Goal: Task Accomplishment & Management: Manage account settings

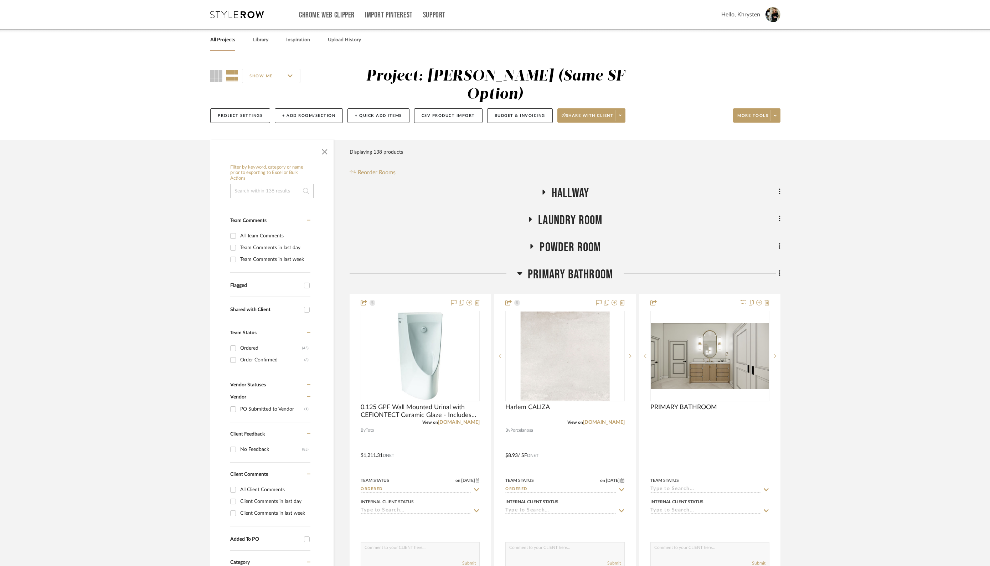
click at [219, 41] on link "All Projects" at bounding box center [222, 40] width 25 height 10
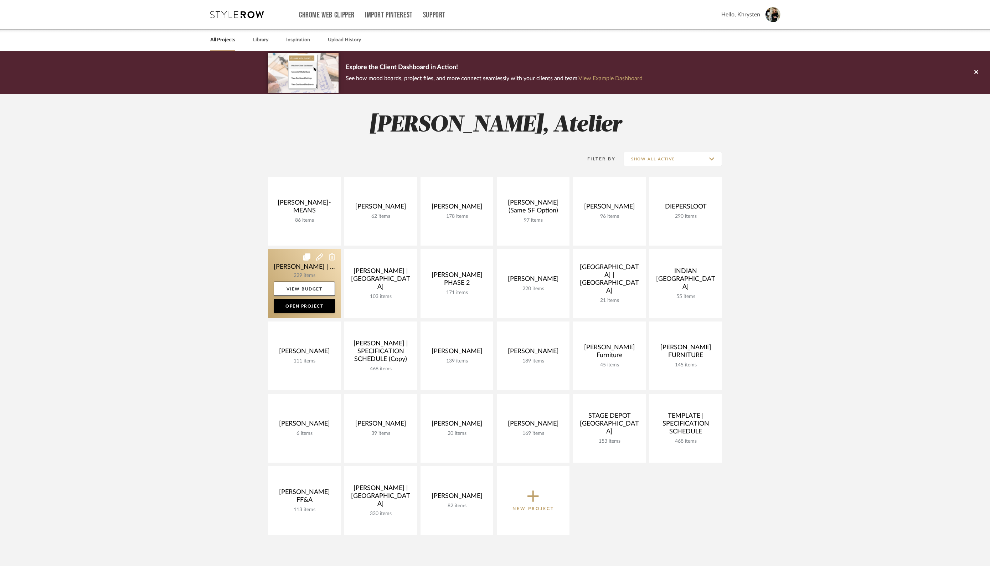
click at [301, 266] on link at bounding box center [304, 283] width 73 height 69
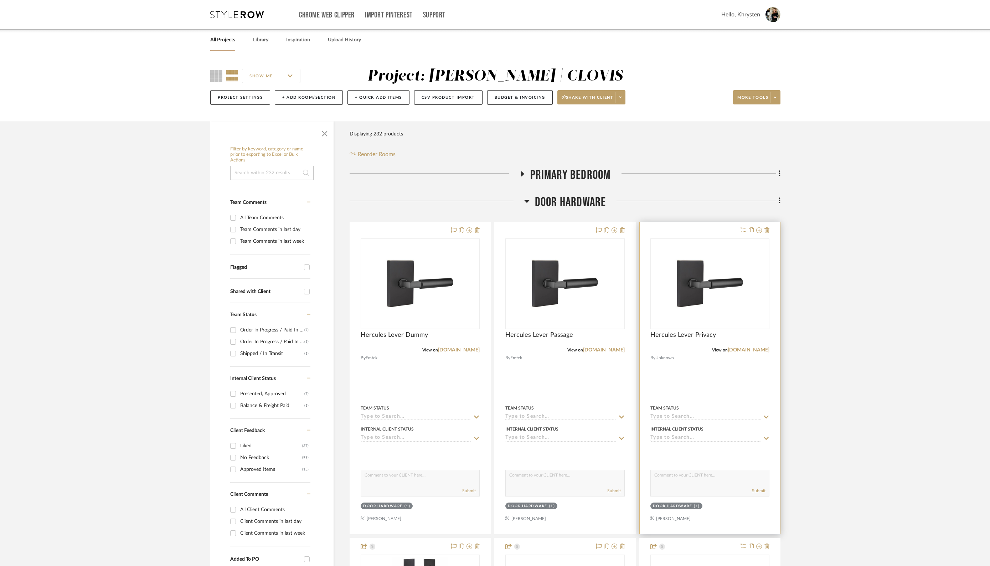
click at [690, 504] on div "DOOR HARDWARE" at bounding box center [673, 506] width 40 height 5
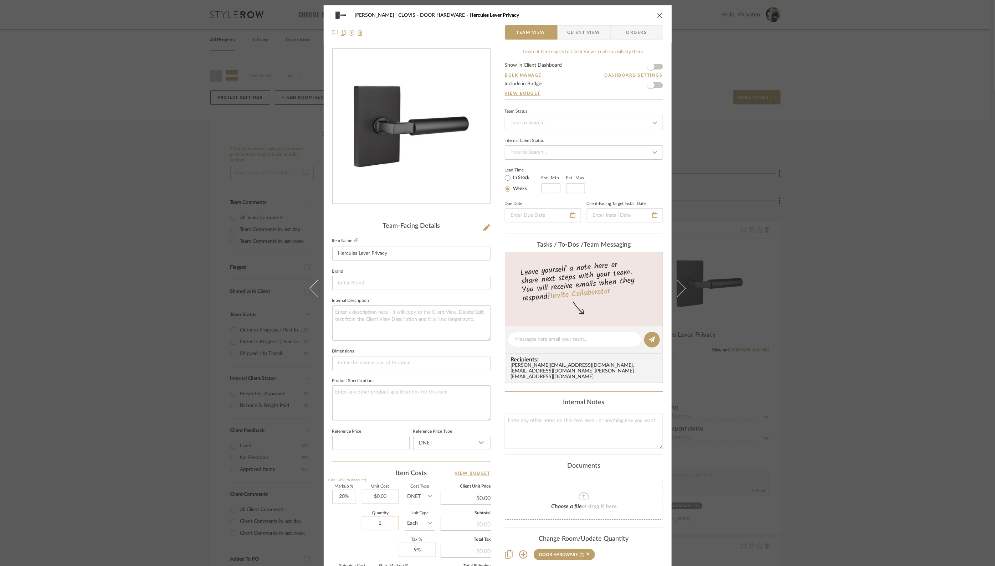
drag, startPoint x: 382, startPoint y: 522, endPoint x: 390, endPoint y: 523, distance: 7.5
click at [390, 523] on input "1" at bounding box center [380, 523] width 37 height 14
type input "2"
click at [490, 433] on div "[PERSON_NAME] | CLOVIS DOOR HARDWARE Hercules Lever Privacy Team View Client Vi…" at bounding box center [498, 334] width 348 height 658
click at [658, 16] on icon "close" at bounding box center [660, 15] width 6 height 6
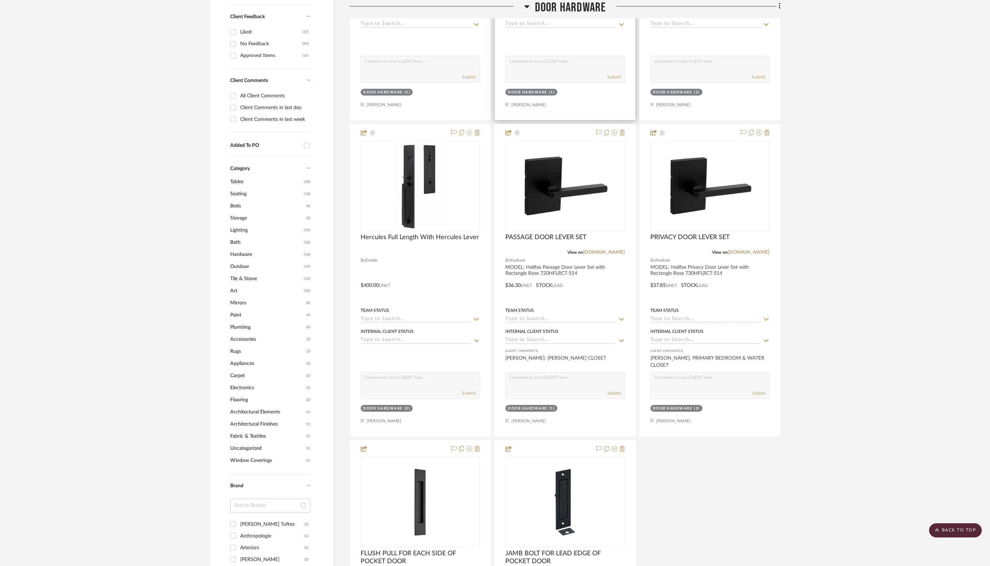
scroll to position [428, 0]
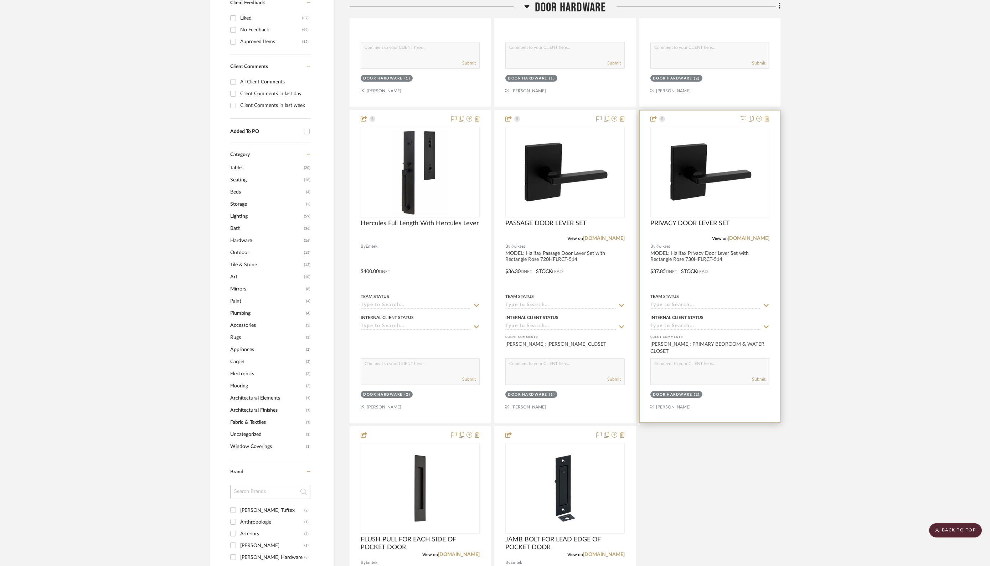
click at [769, 118] on icon at bounding box center [766, 119] width 5 height 6
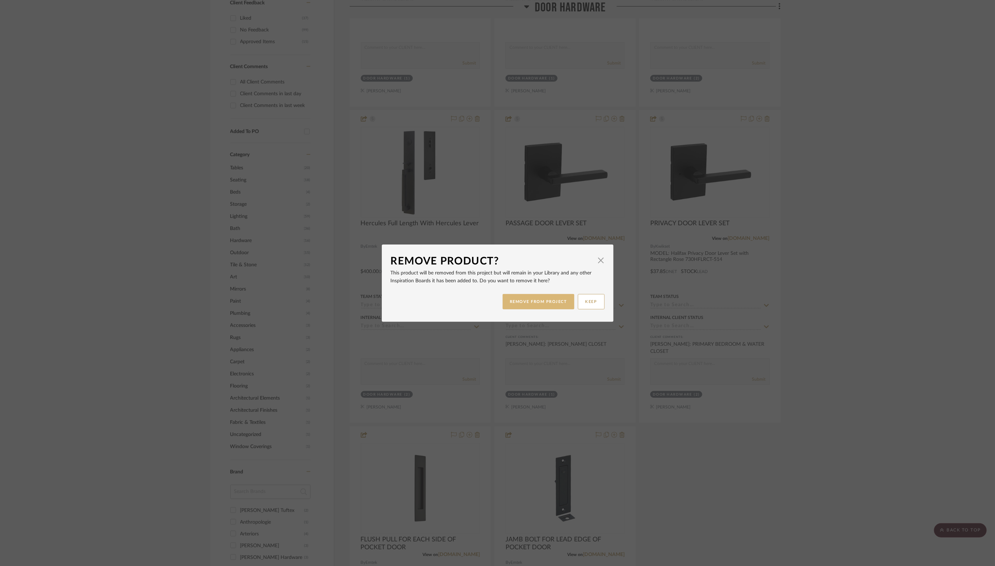
click at [545, 299] on button "REMOVE FROM PROJECT" at bounding box center [538, 301] width 72 height 15
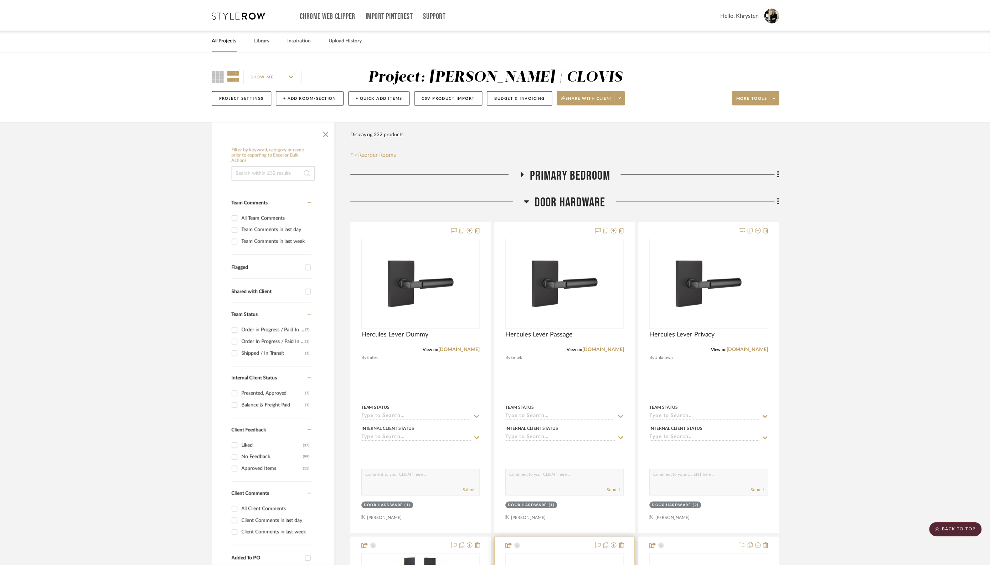
scroll to position [428, 0]
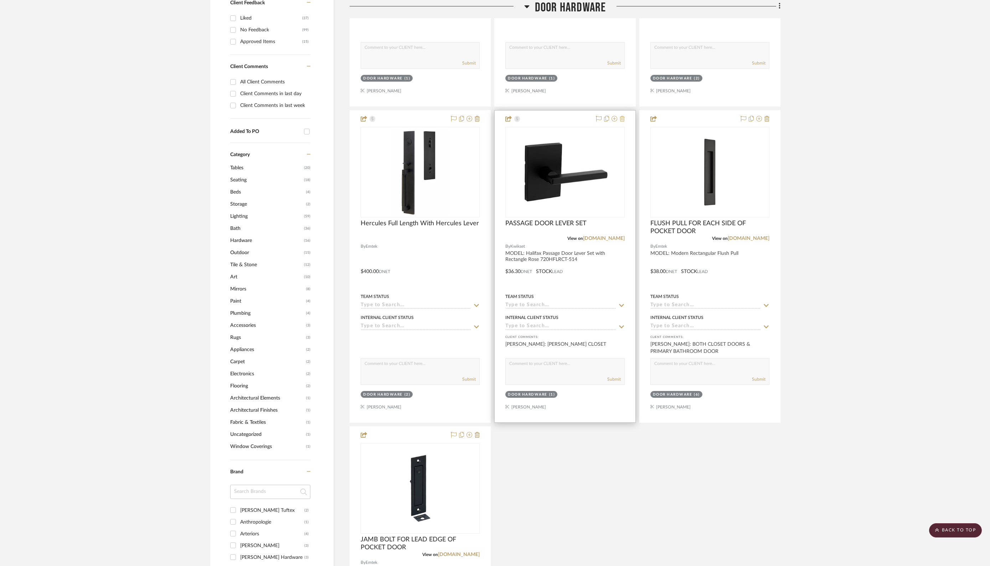
click at [623, 118] on icon at bounding box center [622, 119] width 5 height 6
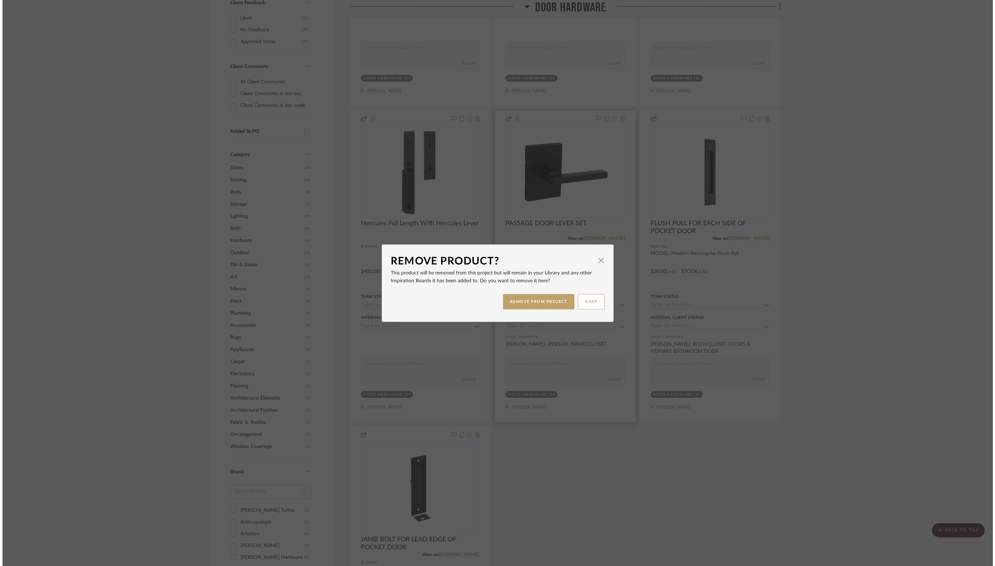
scroll to position [0, 0]
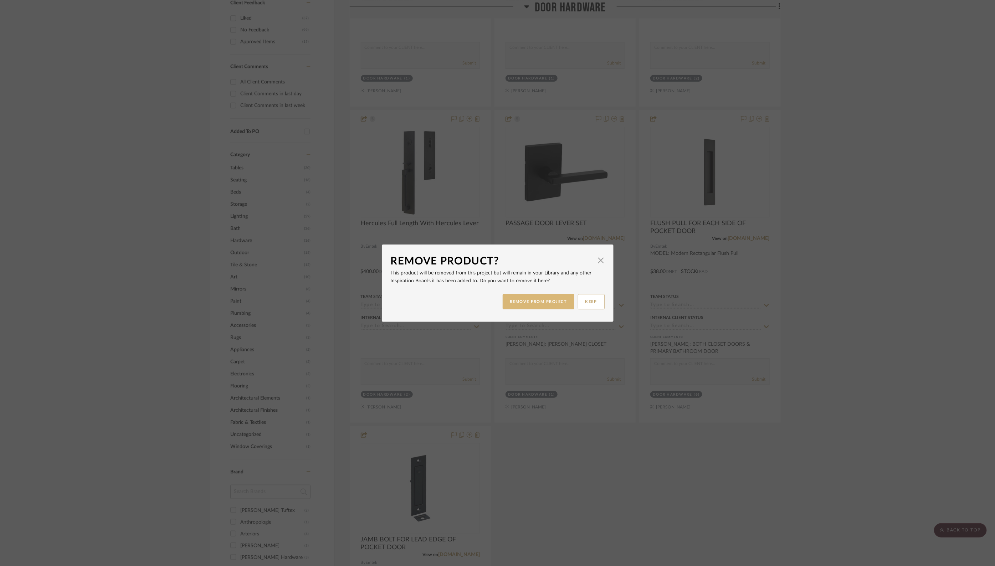
click at [525, 301] on button "REMOVE FROM PROJECT" at bounding box center [538, 301] width 72 height 15
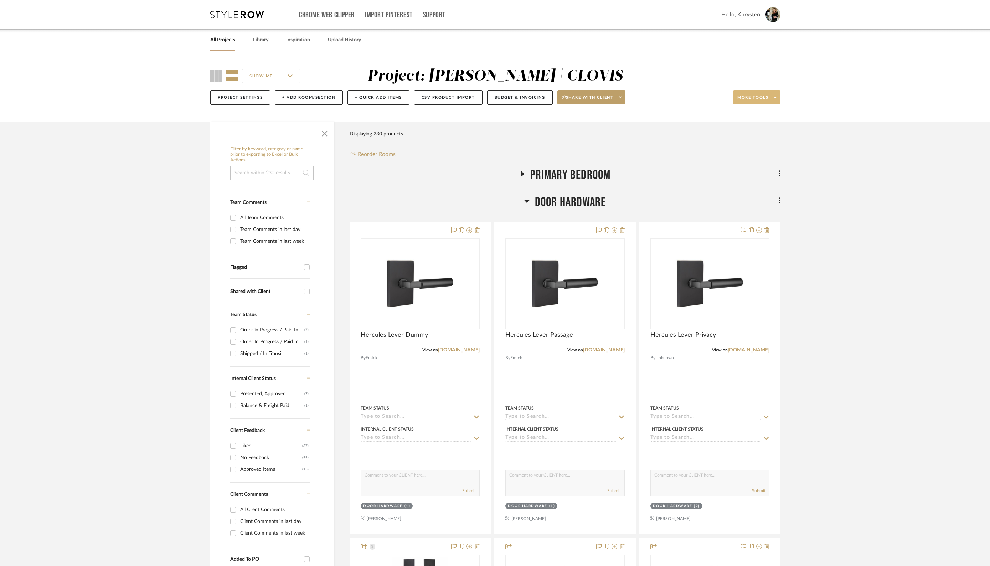
click at [753, 102] on span "More tools" at bounding box center [752, 100] width 31 height 11
click at [754, 169] on span "Bulk Actions" at bounding box center [764, 169] width 46 height 6
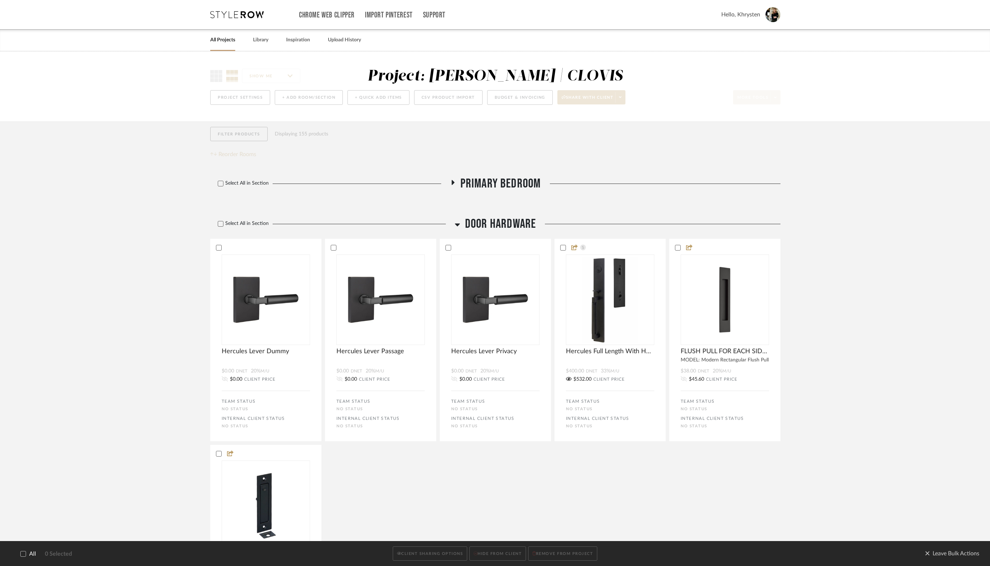
click at [22, 554] on icon at bounding box center [23, 553] width 5 height 5
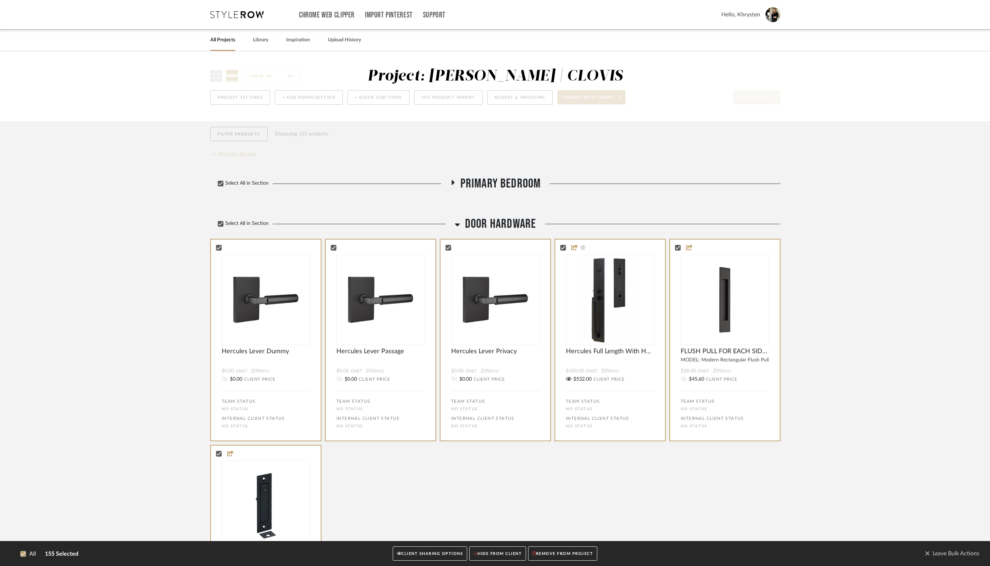
click at [412, 556] on button "CLIENT SHARING OPTIONS" at bounding box center [430, 553] width 74 height 15
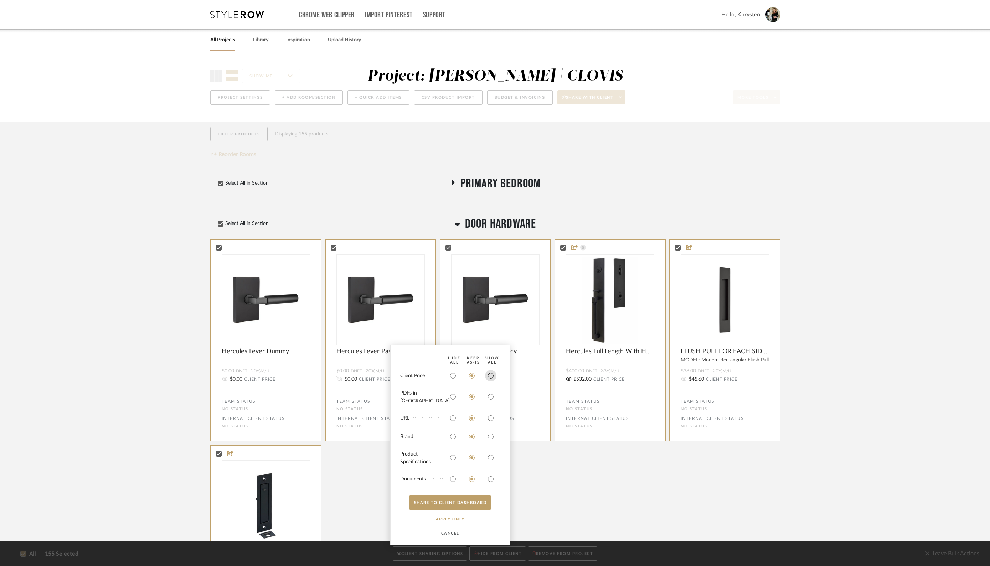
click at [493, 381] on input "radio" at bounding box center [490, 375] width 11 height 11
radio input "true"
drag, startPoint x: 491, startPoint y: 400, endPoint x: 490, endPoint y: 423, distance: 22.5
click at [491, 400] on input "radio" at bounding box center [490, 396] width 11 height 11
radio input "true"
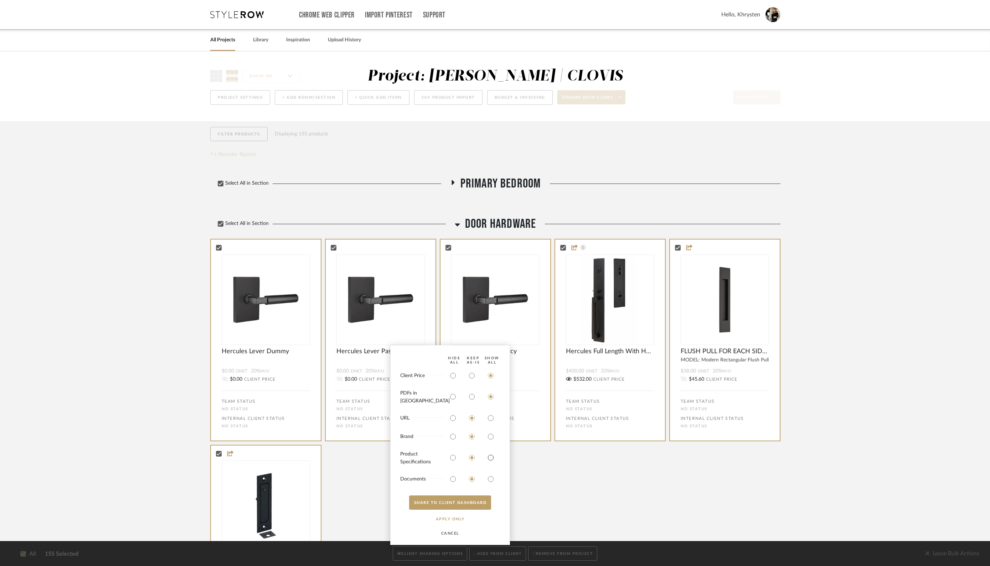
drag, startPoint x: 491, startPoint y: 458, endPoint x: 492, endPoint y: 472, distance: 14.3
click at [491, 458] on input "radio" at bounding box center [490, 457] width 11 height 11
radio input "true"
drag, startPoint x: 493, startPoint y: 480, endPoint x: 481, endPoint y: 497, distance: 20.6
click at [493, 480] on input "radio" at bounding box center [490, 478] width 11 height 11
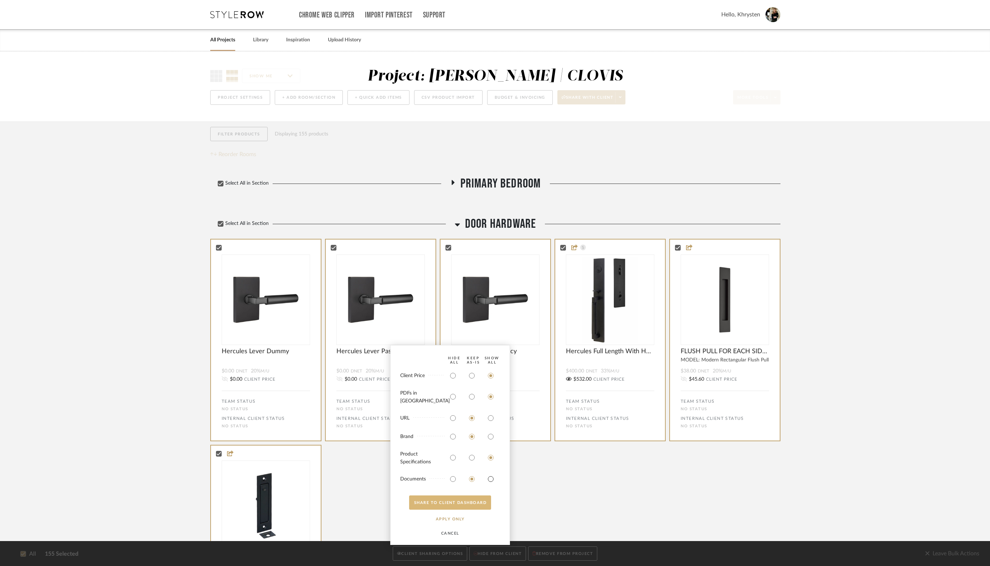
radio input "true"
click at [480, 501] on button "SHARE TO CLIENT Dashboard" at bounding box center [450, 502] width 82 height 14
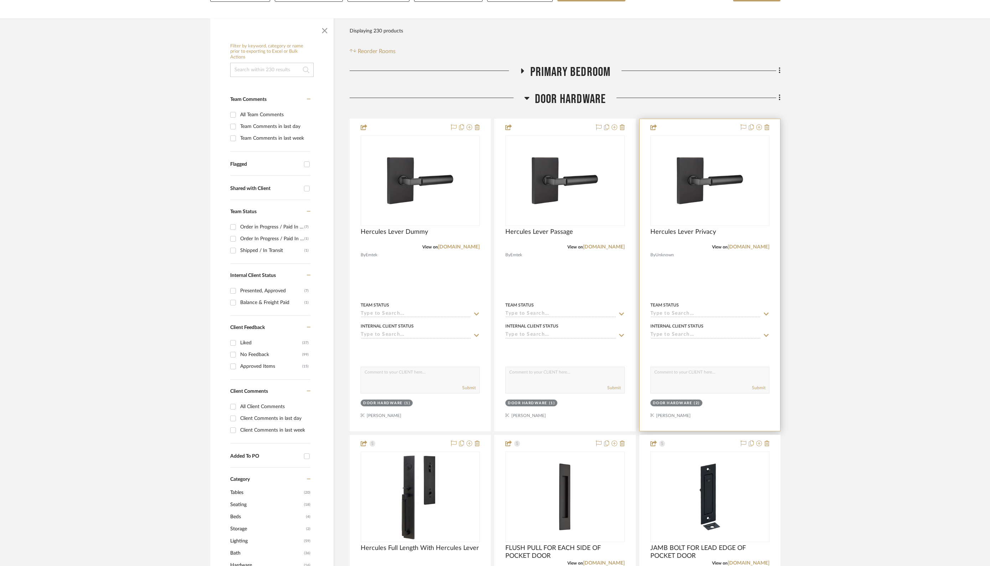
scroll to position [102, 0]
click at [710, 279] on div at bounding box center [710, 276] width 140 height 312
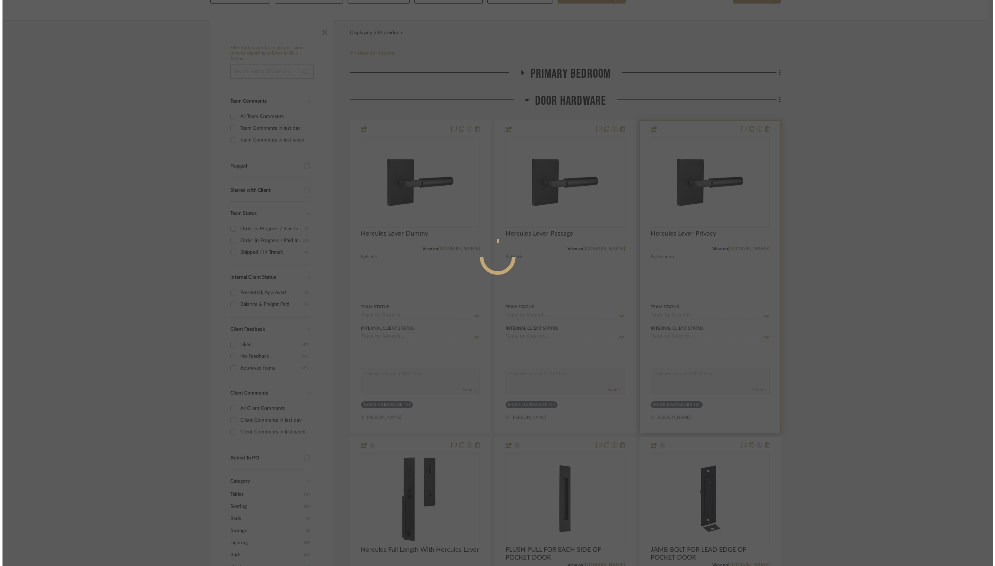
scroll to position [0, 0]
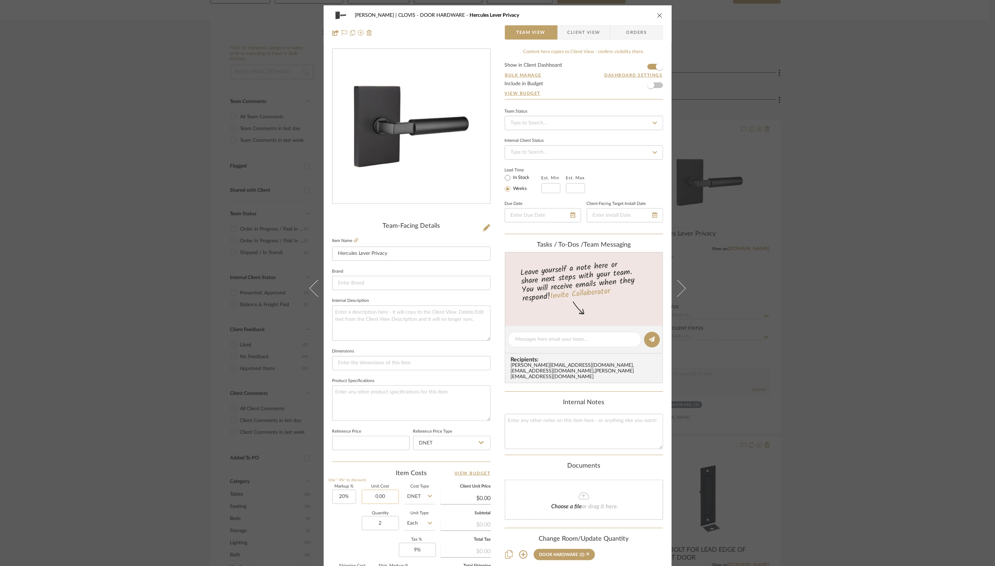
click at [374, 496] on input "0.00" at bounding box center [380, 497] width 37 height 14
type input "$170.00"
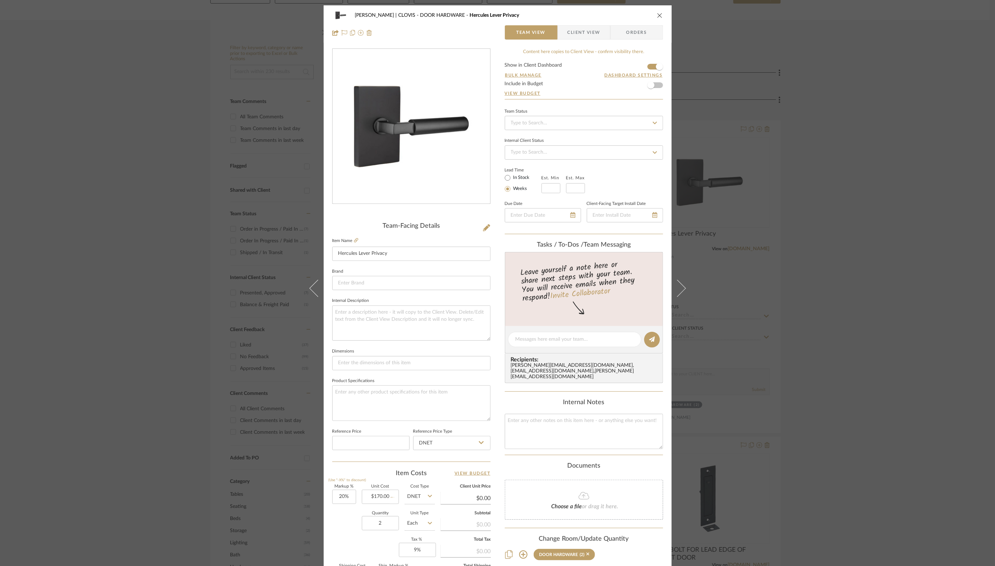
type input "$204.00"
type input "$40.80"
drag, startPoint x: 374, startPoint y: 494, endPoint x: 380, endPoint y: 493, distance: 6.2
click at [380, 493] on input "170.00" at bounding box center [380, 497] width 37 height 14
type input "$15,000.00"
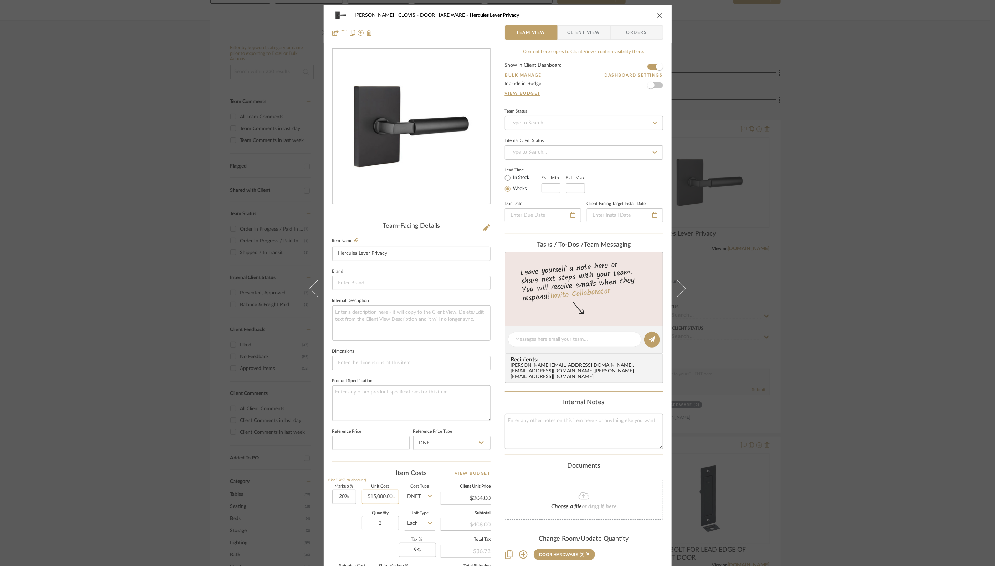
type input "$18,000.00"
type input "$3,600.00"
click at [381, 493] on input "15000.00" at bounding box center [380, 497] width 37 height 14
type input "$150.00"
type input "$180.00"
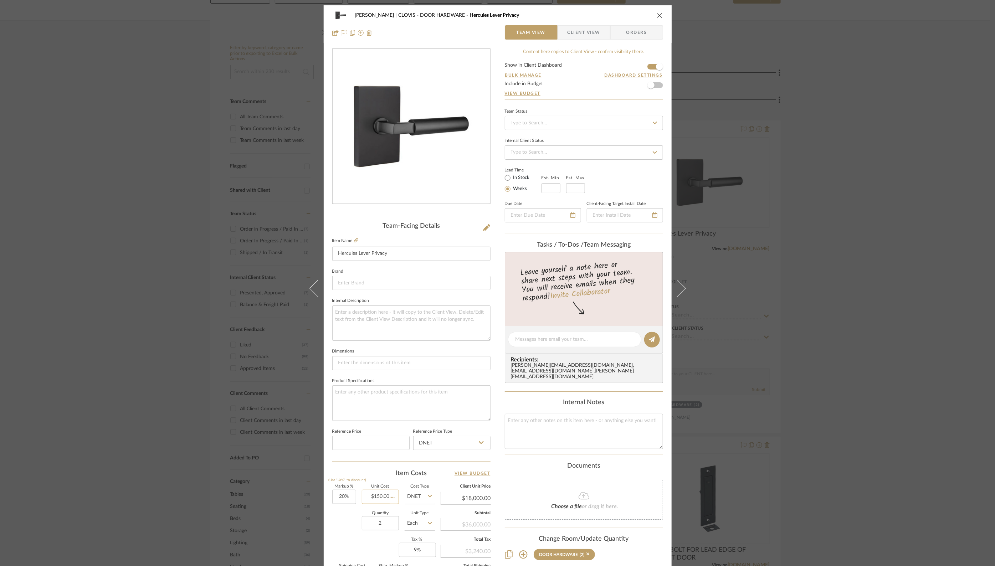
type input "$36.00"
click at [380, 493] on input "150.00" at bounding box center [380, 497] width 37 height 14
type input "$155.00"
type input "$186.00"
type input "$37.20"
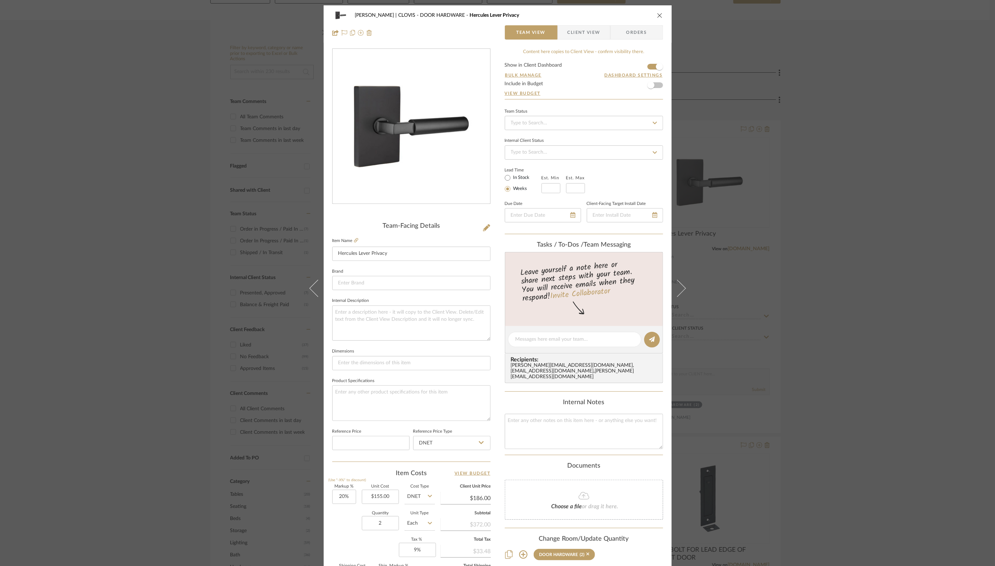
click at [368, 220] on div "Team-Facing Details Item Name Hercules Lever Privacy Brand Internal Description…" at bounding box center [411, 341] width 158 height 587
click at [582, 78] on div "Bulk Manage Dashboard Settings" at bounding box center [584, 79] width 158 height 4
click at [657, 15] on icon "close" at bounding box center [660, 15] width 6 height 6
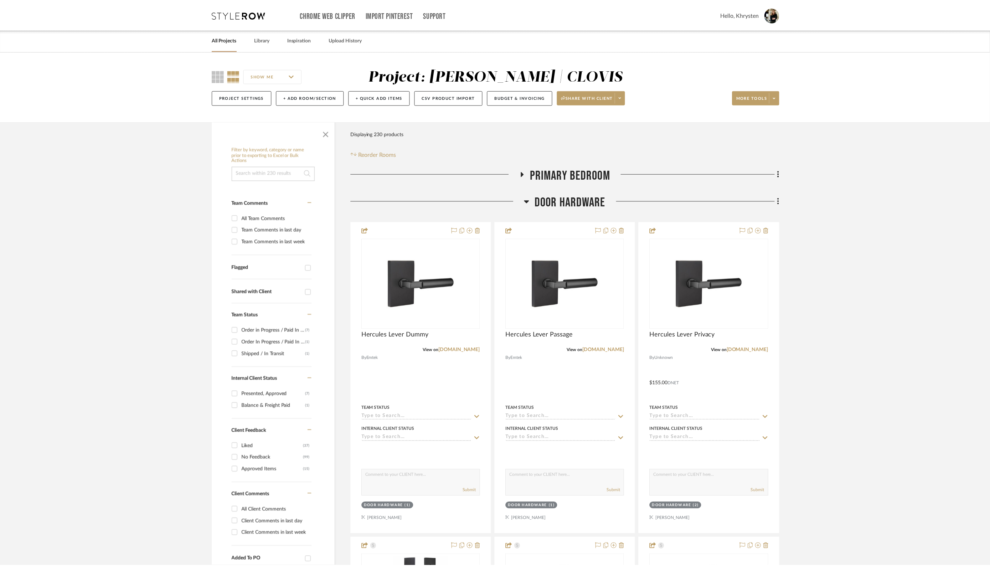
scroll to position [101, 0]
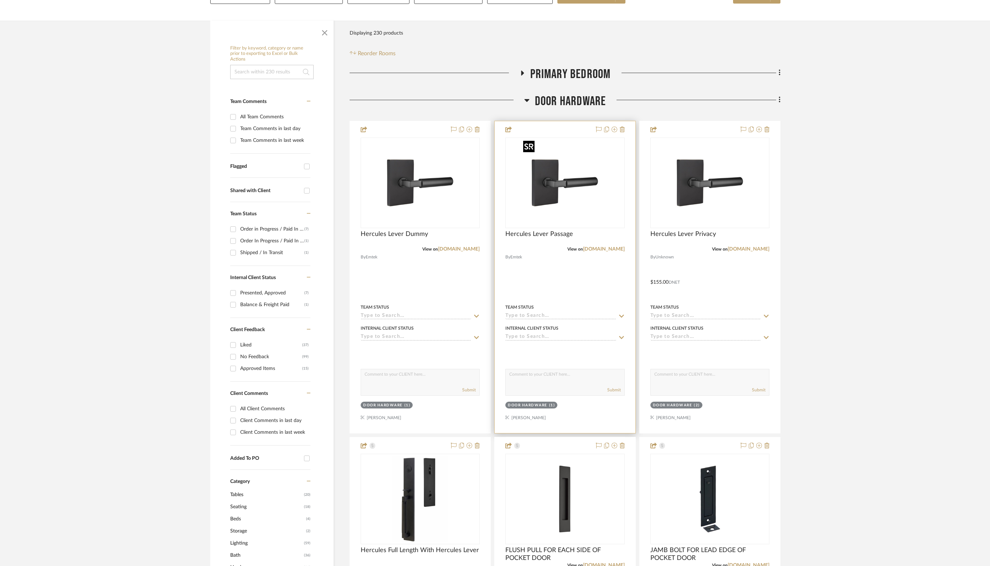
click at [541, 172] on img "0" at bounding box center [564, 182] width 89 height 89
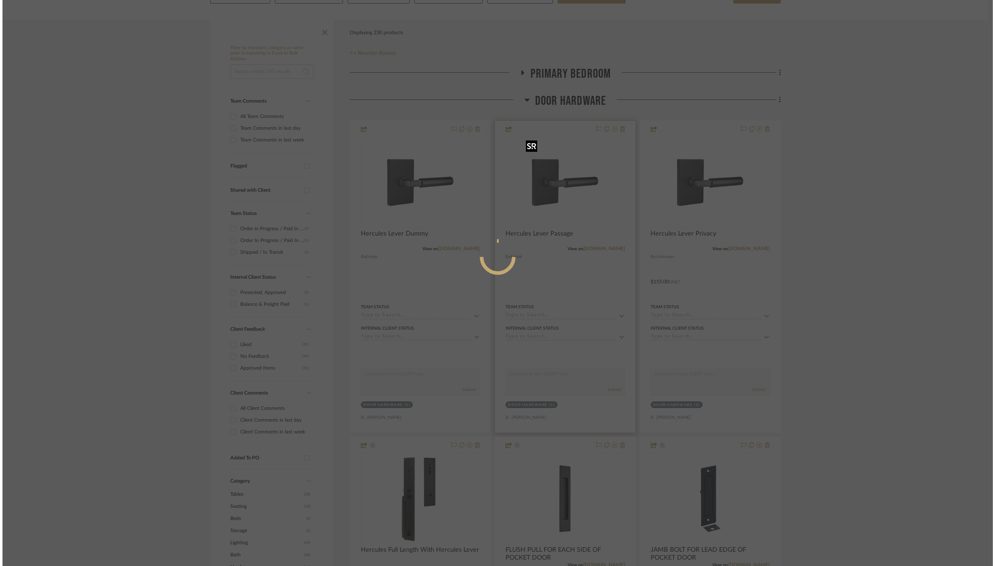
scroll to position [0, 0]
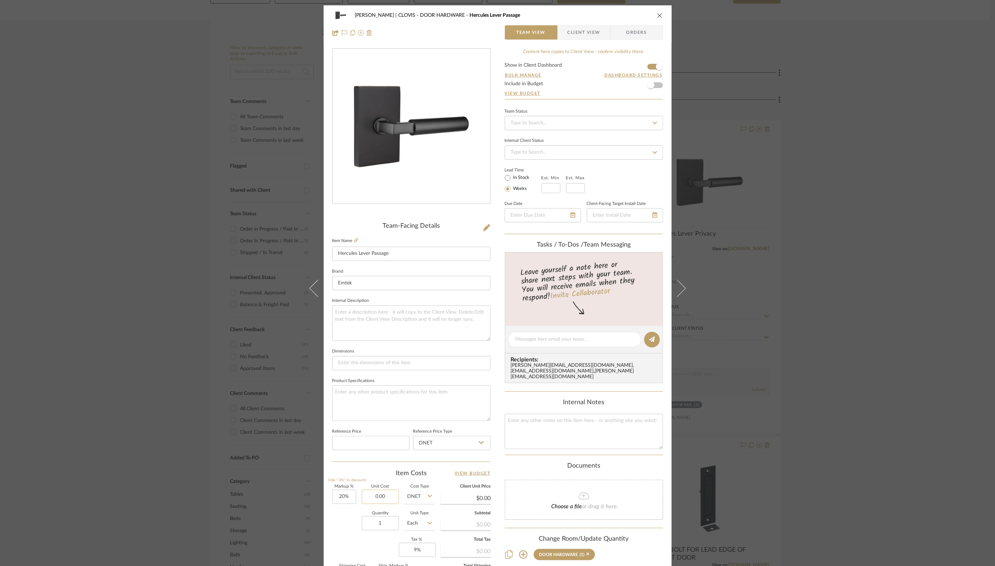
click at [377, 494] on input "0.00" at bounding box center [380, 497] width 37 height 14
type input "$155.00"
click at [349, 528] on div "Quantity 1 Unit Type Each" at bounding box center [383, 523] width 103 height 25
type input "$186.00"
type input "$18.60"
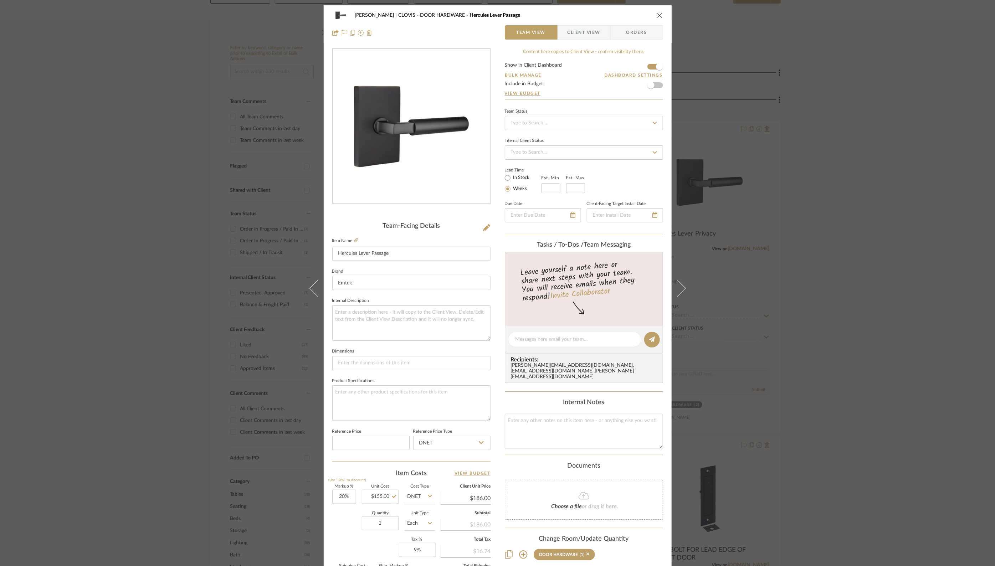
click at [657, 15] on icon "close" at bounding box center [660, 15] width 6 height 6
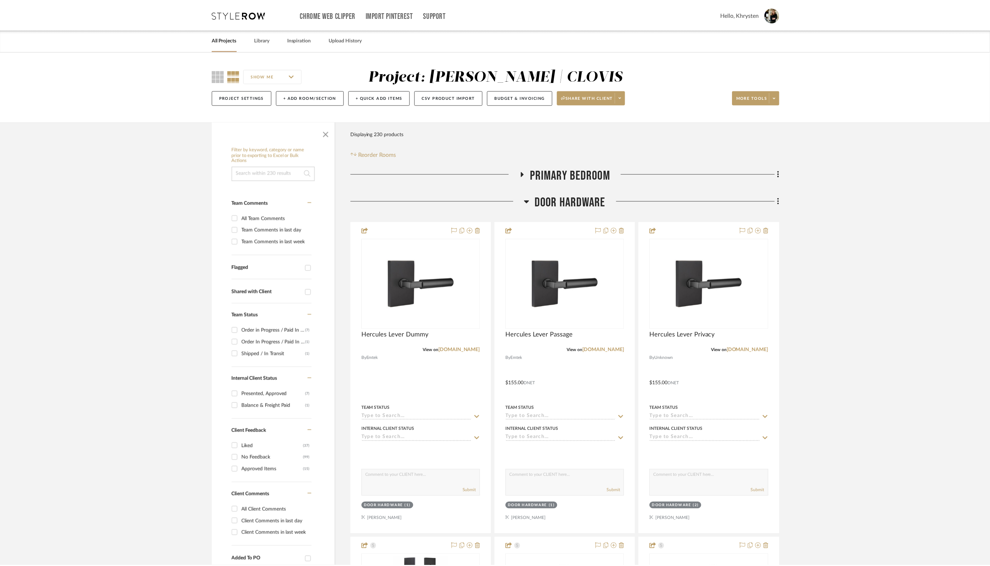
scroll to position [101, 0]
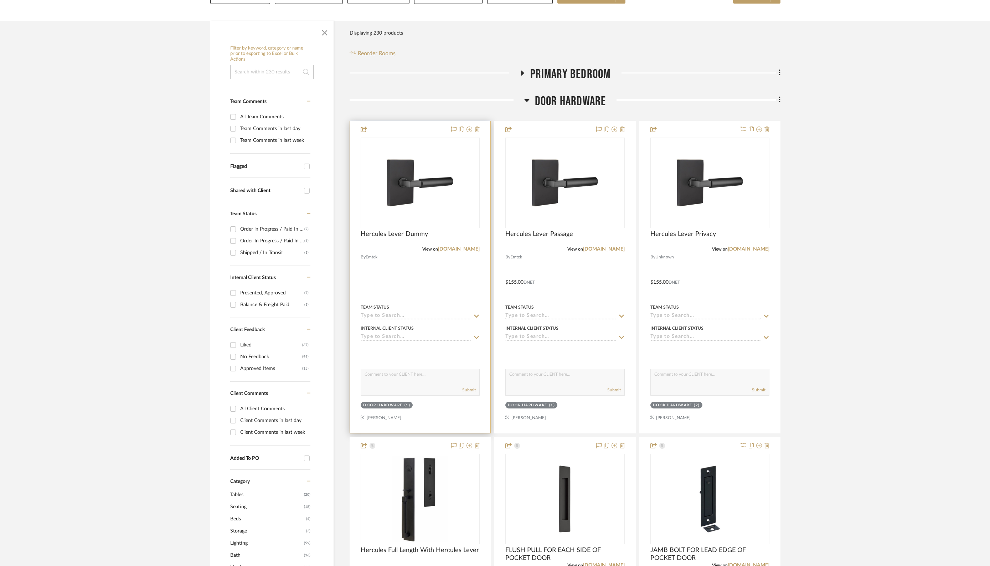
click at [418, 267] on div at bounding box center [420, 277] width 140 height 312
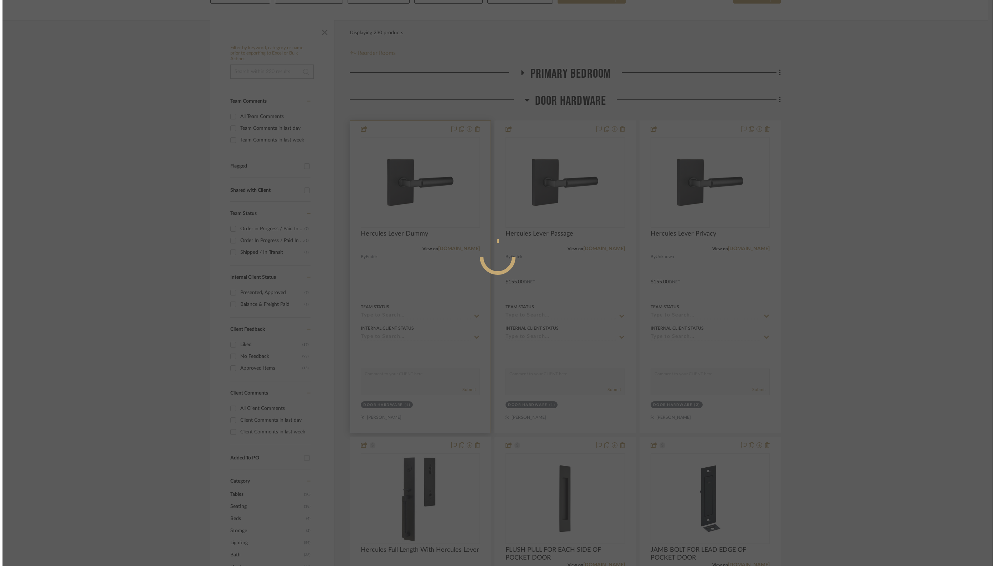
scroll to position [0, 0]
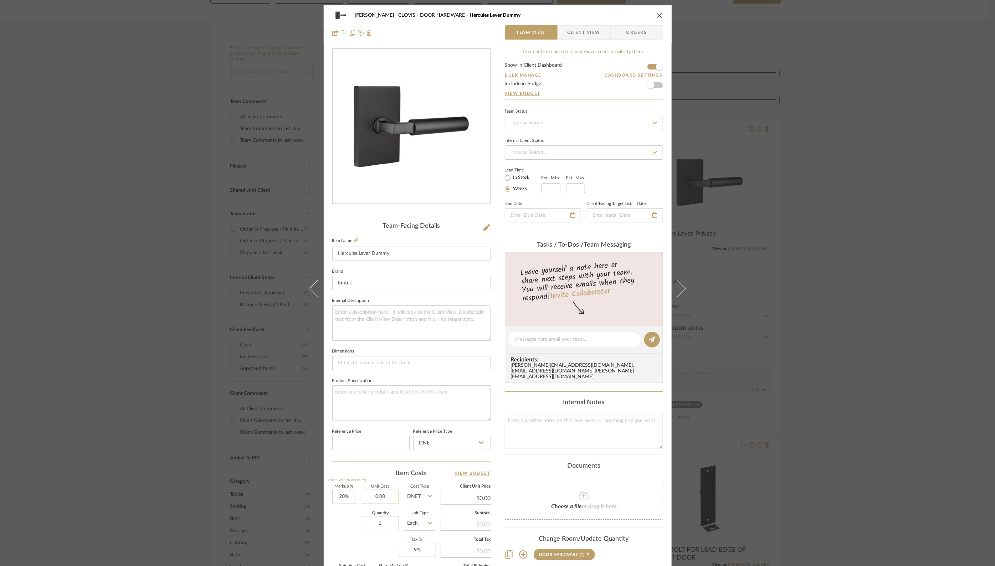
click at [378, 498] on input "0.00" at bounding box center [380, 497] width 37 height 14
type input "$155.00"
click at [359, 547] on div "Markup % (Use "-X%" to discount) 20% Unit Cost $155.00 Cost Type DNET Client Un…" at bounding box center [411, 537] width 158 height 104
type input "$186.00"
type input "$18.60"
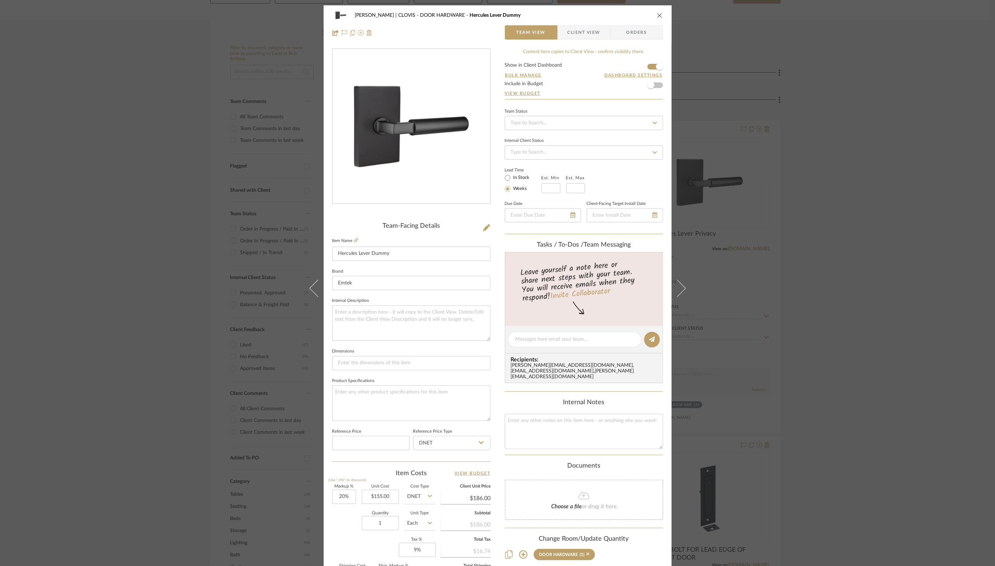
click at [658, 15] on icon "close" at bounding box center [660, 15] width 6 height 6
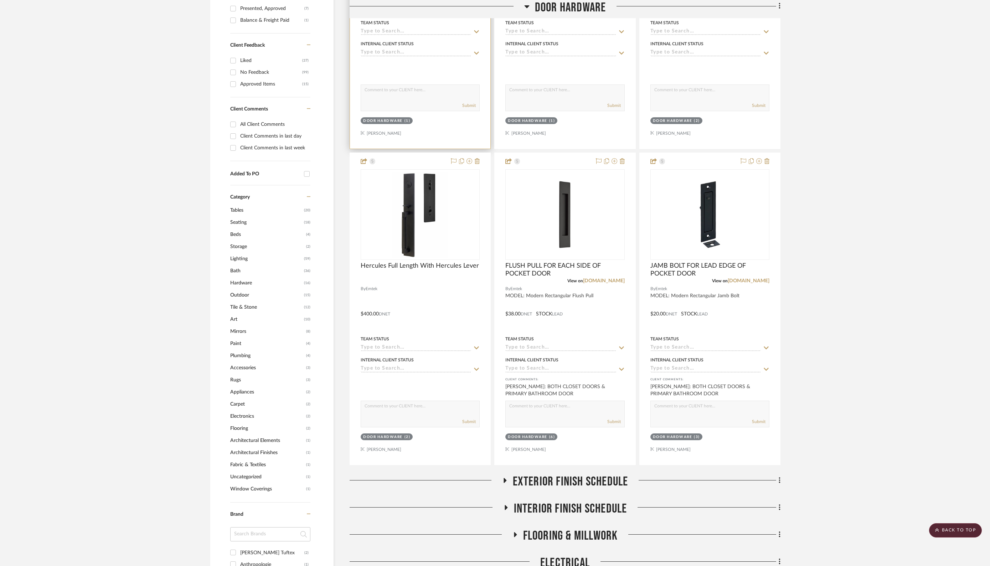
scroll to position [387, 0]
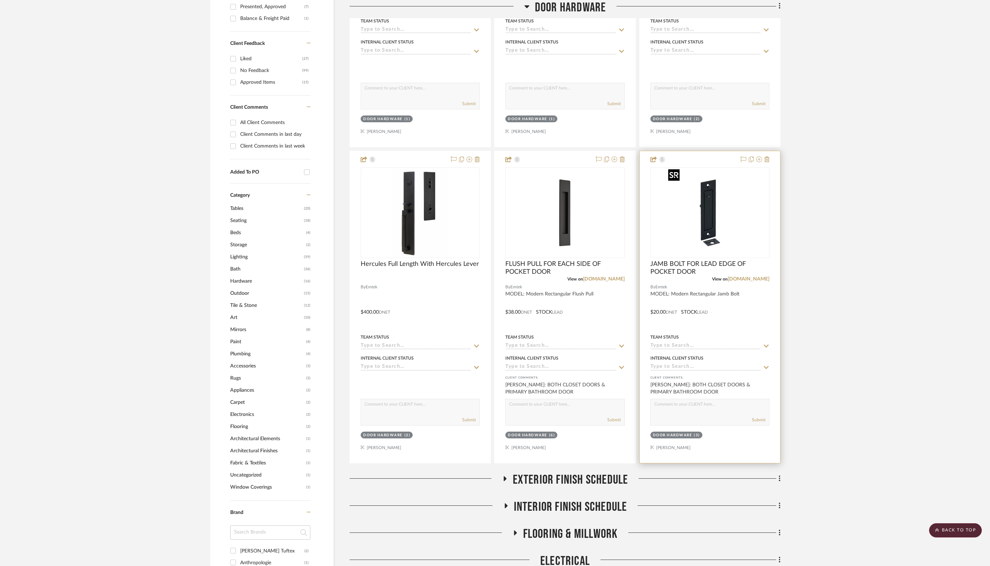
click at [707, 205] on img "0" at bounding box center [709, 212] width 89 height 89
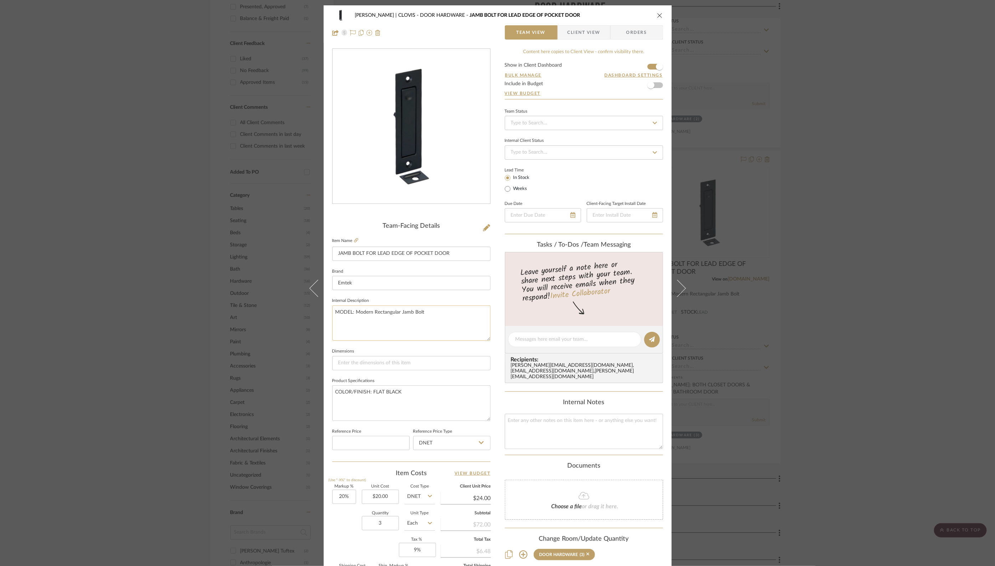
scroll to position [95, 0]
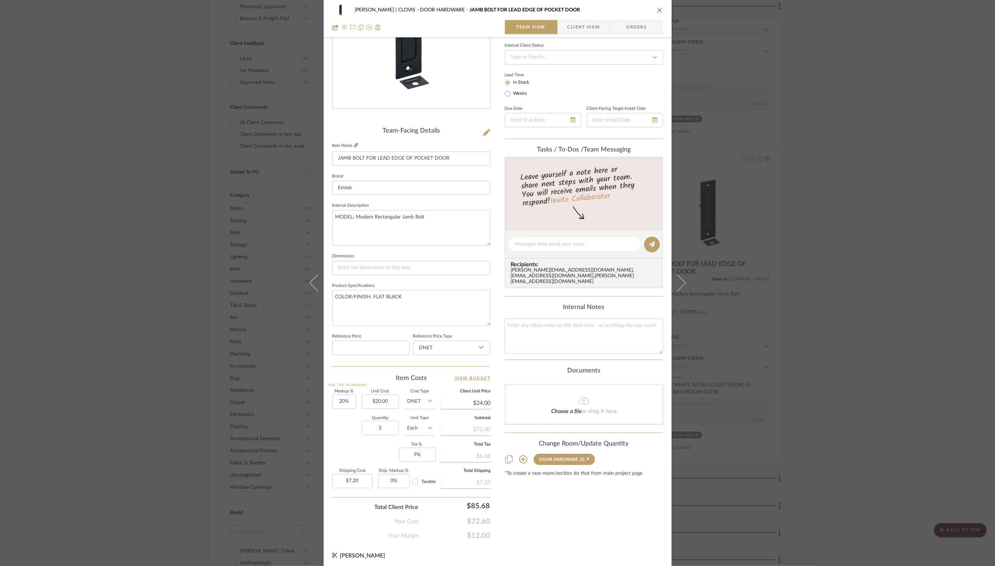
click at [354, 145] on icon at bounding box center [356, 145] width 4 height 4
click at [347, 267] on input at bounding box center [411, 268] width 158 height 14
type input "1-1/4" W x"
type input "1-1/4" W x 4-5/8" H"
click at [510, 319] on textarea at bounding box center [584, 336] width 158 height 35
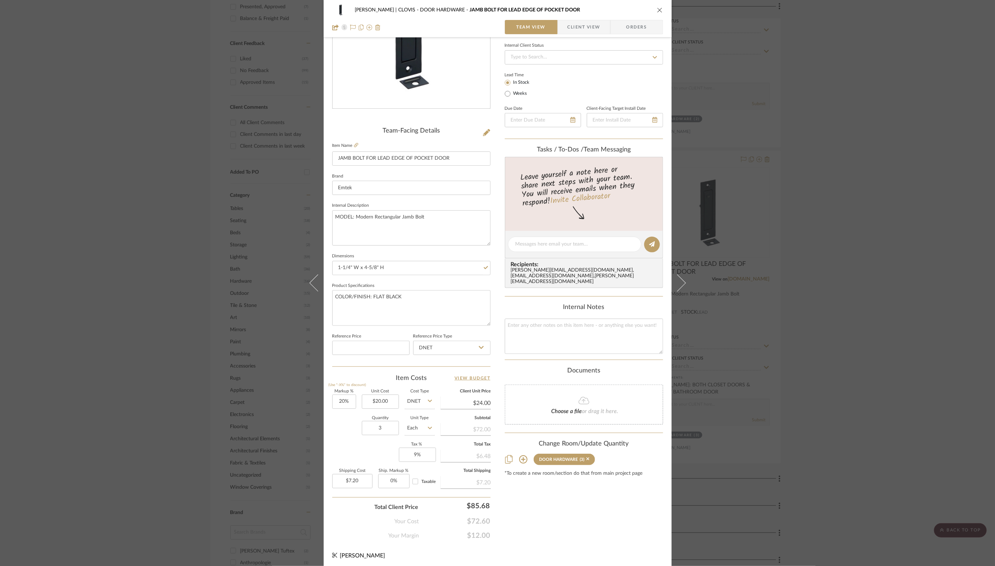
click at [657, 9] on icon "close" at bounding box center [660, 10] width 6 height 6
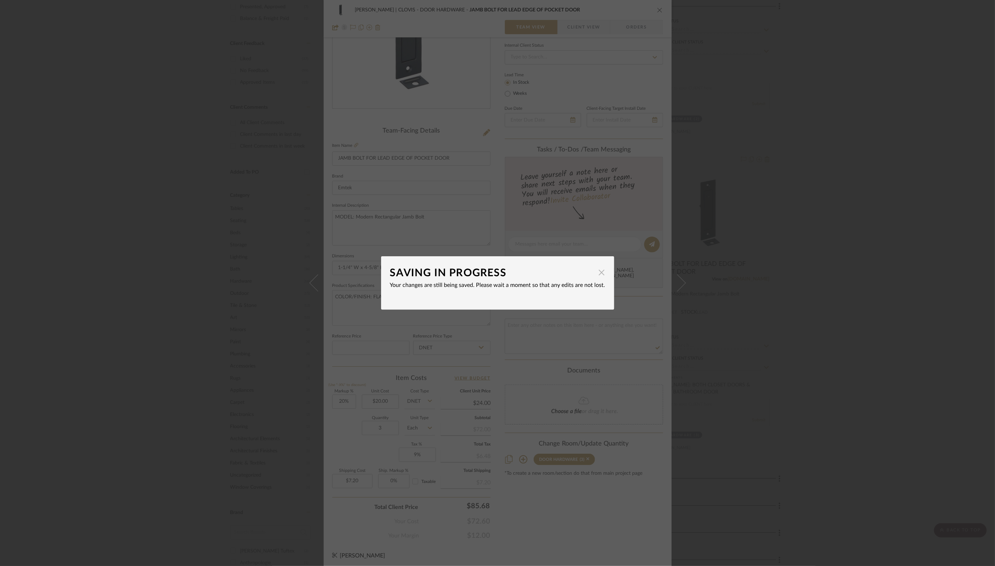
click at [599, 272] on span "button" at bounding box center [601, 272] width 14 height 14
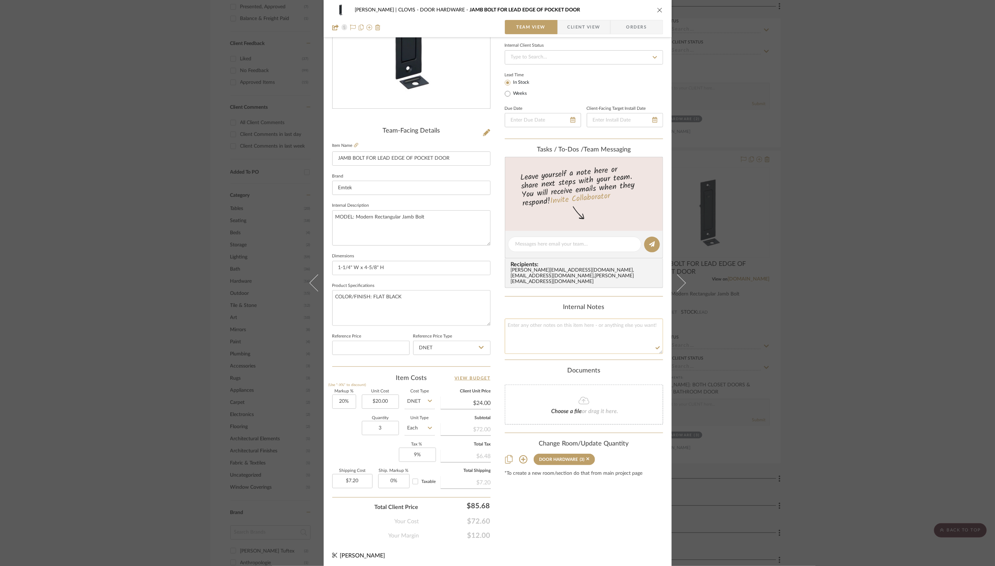
click at [520, 333] on textarea at bounding box center [584, 336] width 158 height 35
click at [658, 9] on icon "close" at bounding box center [660, 10] width 6 height 6
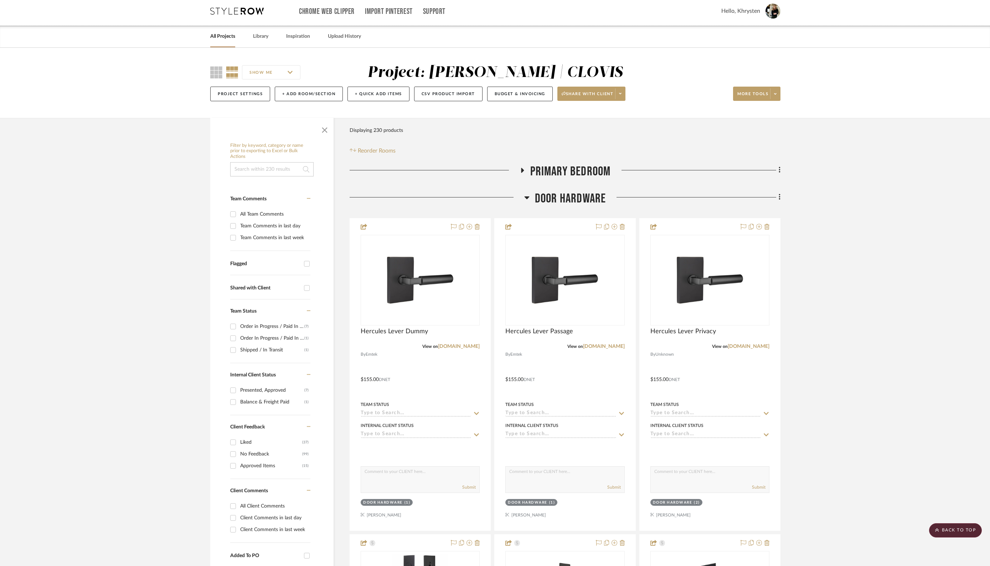
scroll to position [0, 0]
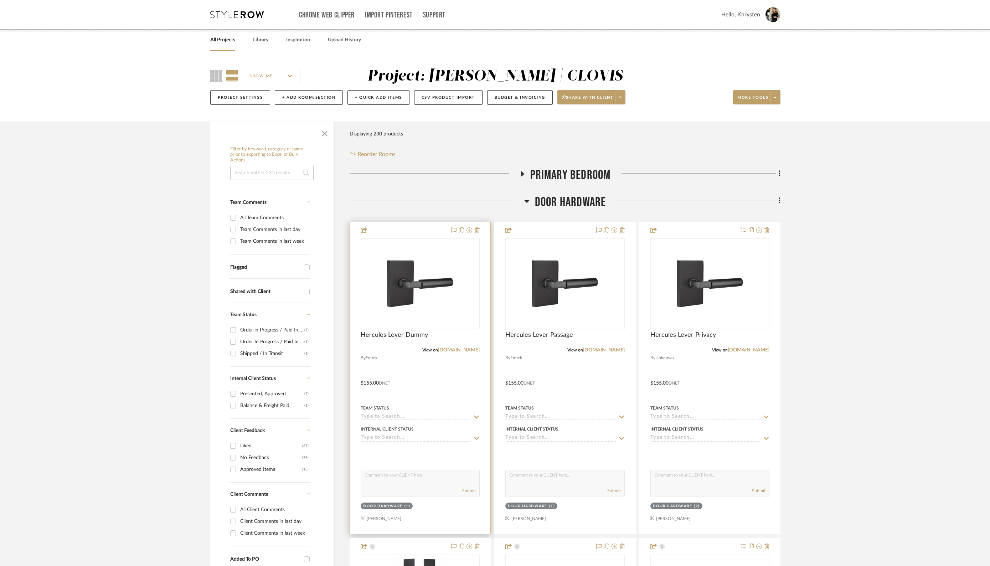
click at [422, 229] on div at bounding box center [420, 378] width 140 height 312
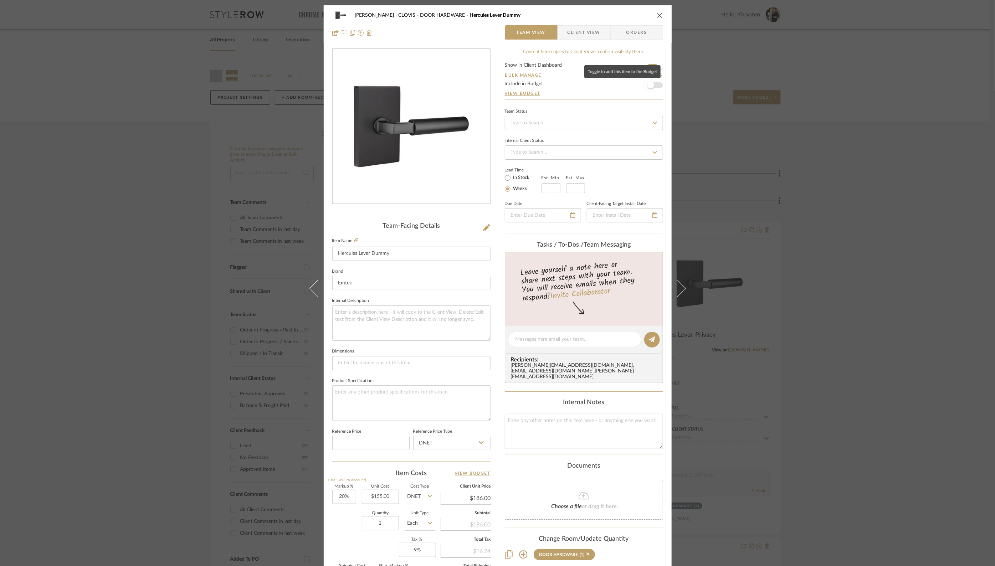
click at [650, 86] on span "button" at bounding box center [650, 85] width 7 height 7
click at [657, 16] on icon "close" at bounding box center [660, 15] width 6 height 6
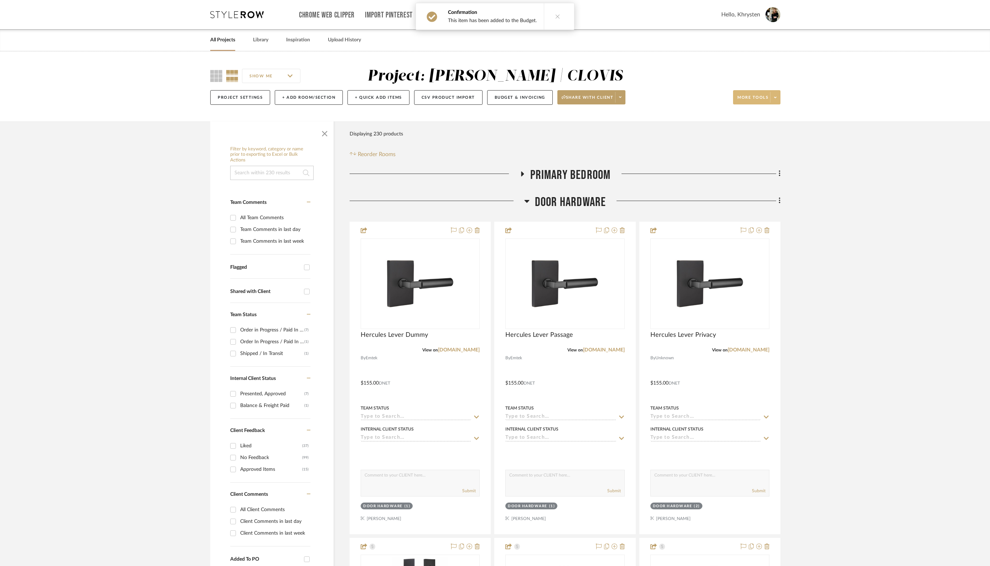
click at [754, 93] on button "More tools" at bounding box center [756, 97] width 47 height 14
click at [754, 166] on span "Bulk Actions" at bounding box center [764, 169] width 46 height 6
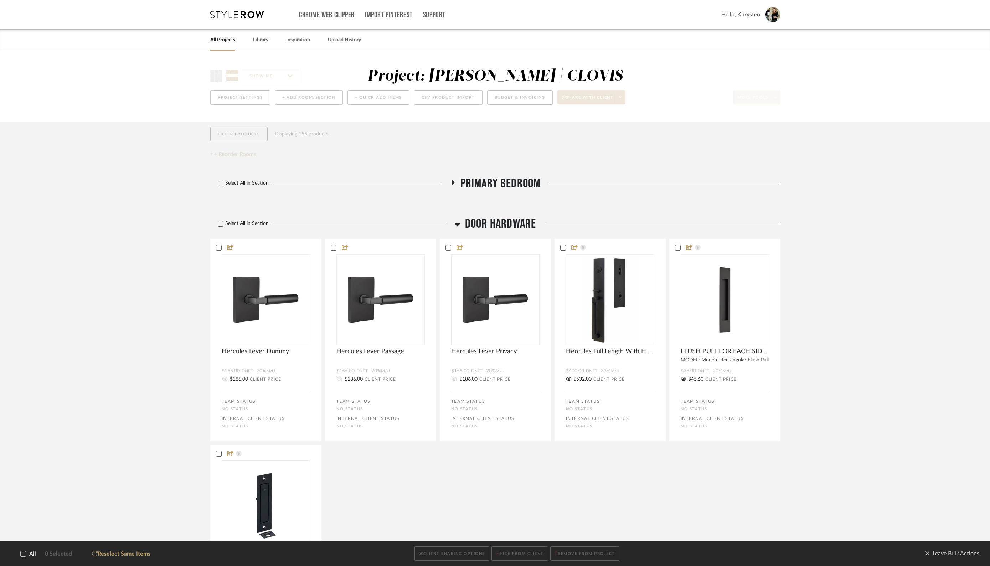
click at [25, 556] on icon at bounding box center [23, 553] width 5 height 5
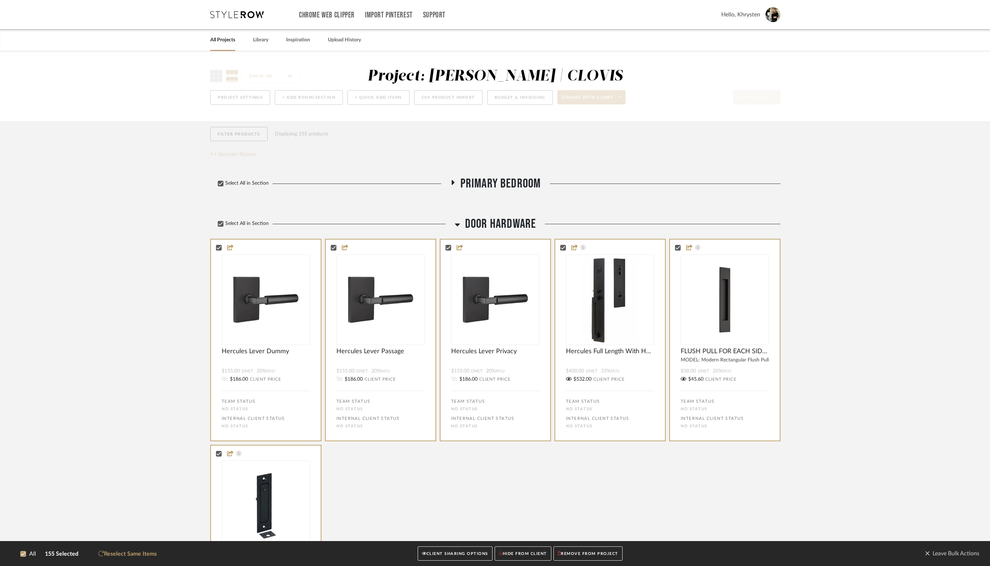
click at [444, 555] on button "CLIENT SHARING OPTIONS" at bounding box center [455, 553] width 74 height 15
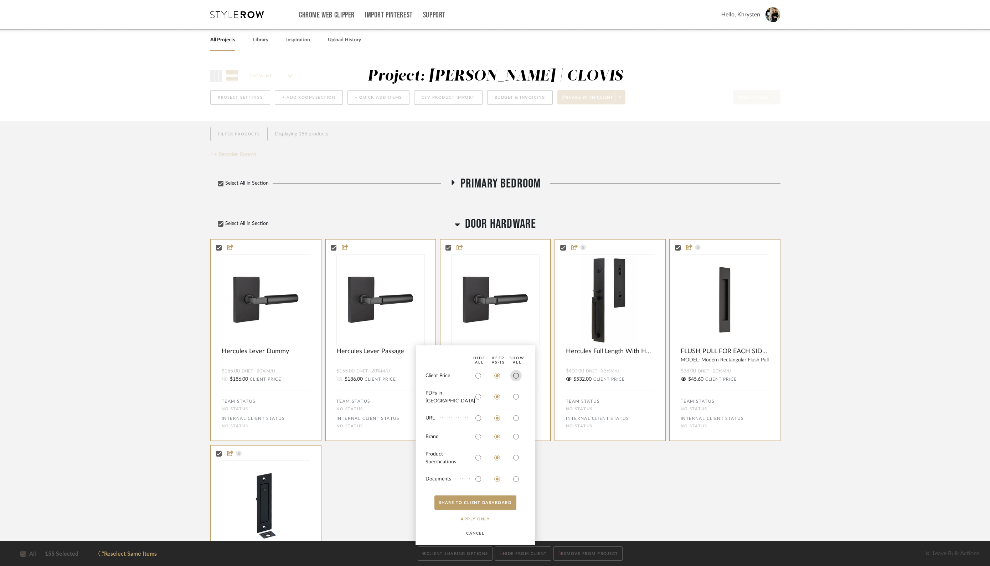
drag, startPoint x: 517, startPoint y: 381, endPoint x: 515, endPoint y: 384, distance: 4.2
click at [517, 381] on input "radio" at bounding box center [515, 375] width 11 height 11
radio input "true"
click at [515, 400] on input "radio" at bounding box center [515, 396] width 11 height 11
radio input "true"
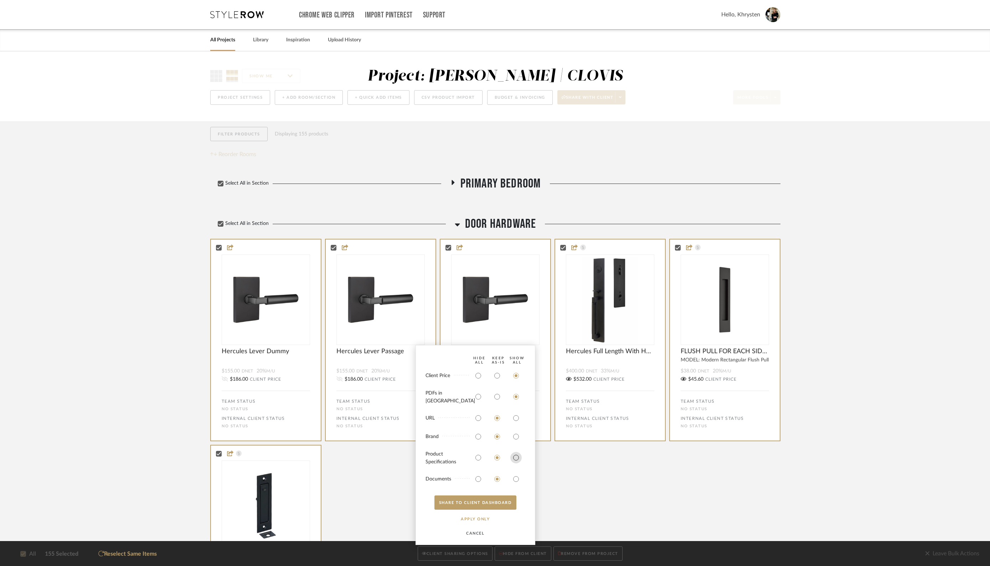
click at [516, 454] on input "radio" at bounding box center [515, 457] width 11 height 11
radio input "true"
click at [516, 479] on input "radio" at bounding box center [515, 478] width 11 height 11
radio input "true"
click at [505, 506] on button "SHARE TO CLIENT Dashboard" at bounding box center [475, 502] width 82 height 14
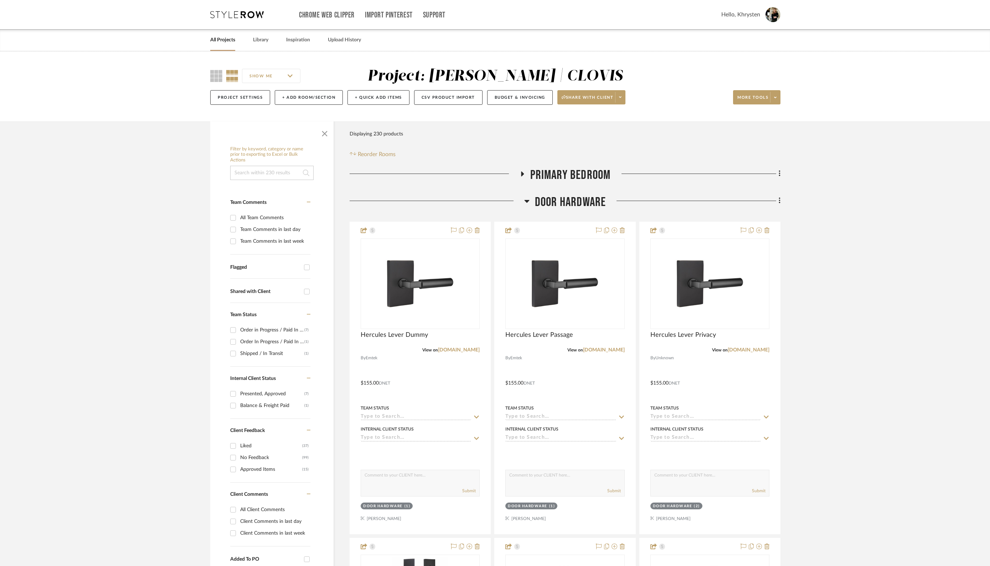
click at [522, 174] on icon at bounding box center [522, 173] width 3 height 5
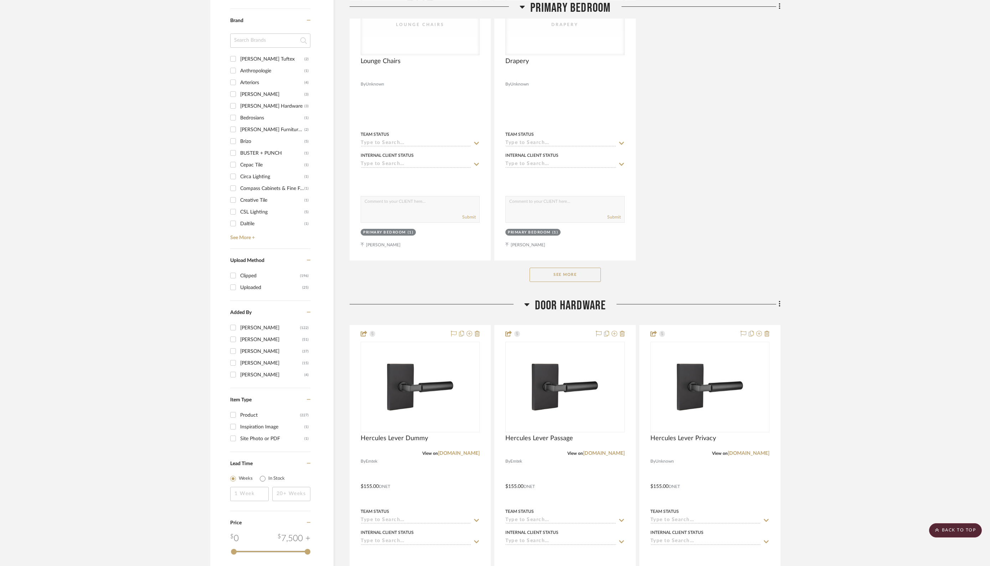
scroll to position [886, 0]
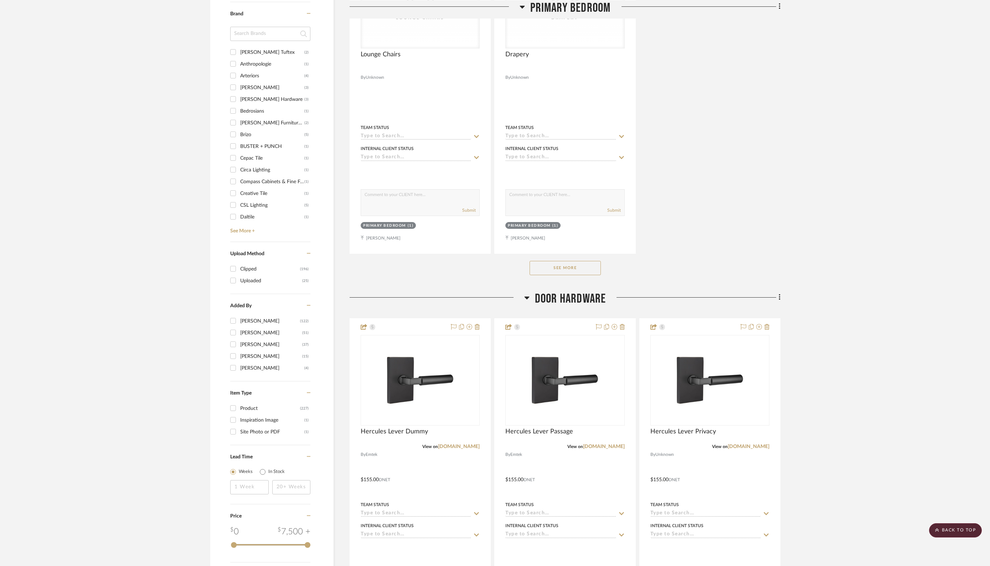
click at [556, 265] on button "See More" at bounding box center [565, 268] width 71 height 14
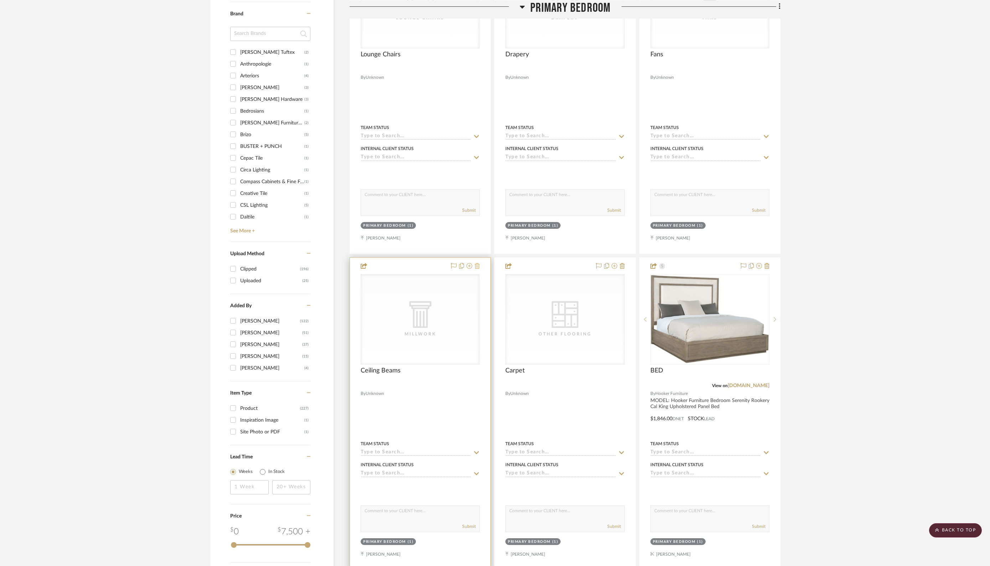
click at [477, 263] on icon at bounding box center [477, 266] width 5 height 6
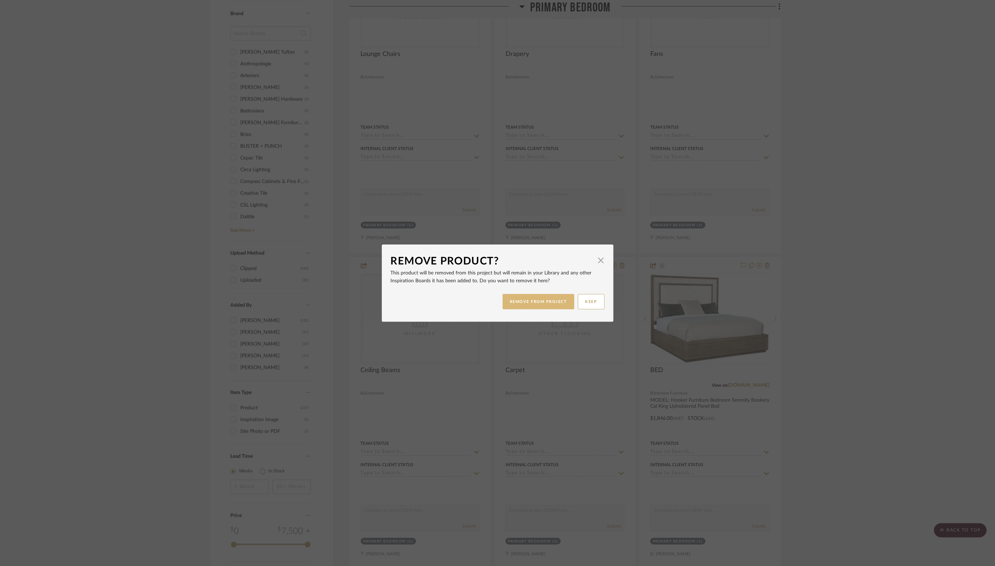
click at [545, 298] on button "REMOVE FROM PROJECT" at bounding box center [538, 301] width 72 height 15
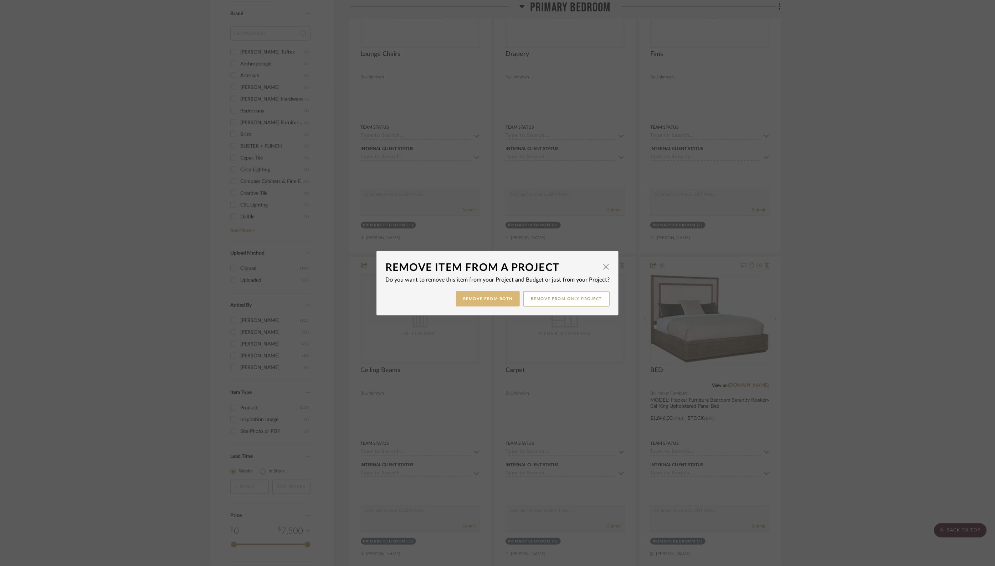
click at [486, 299] on button "Remove from Both" at bounding box center [488, 298] width 64 height 15
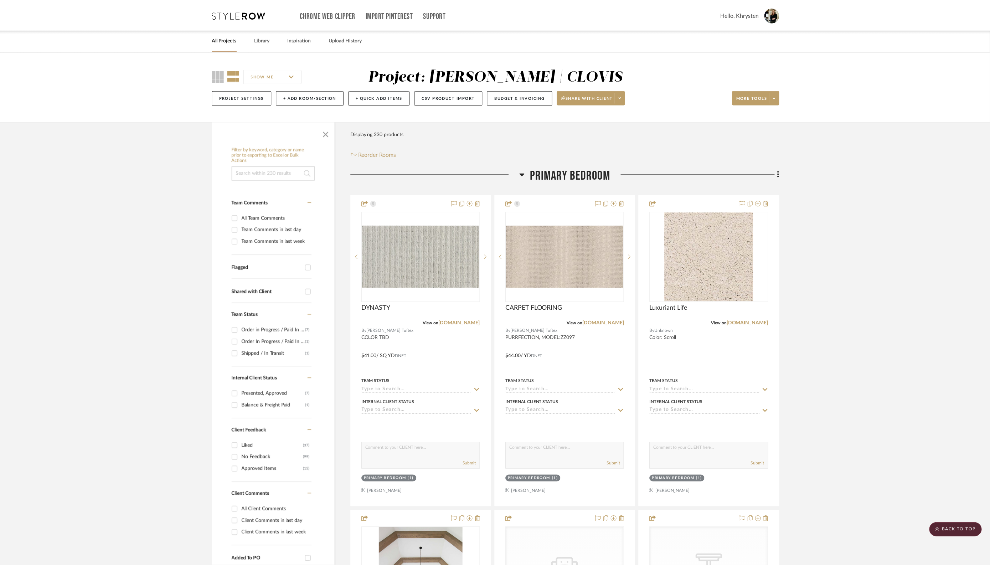
scroll to position [886, 0]
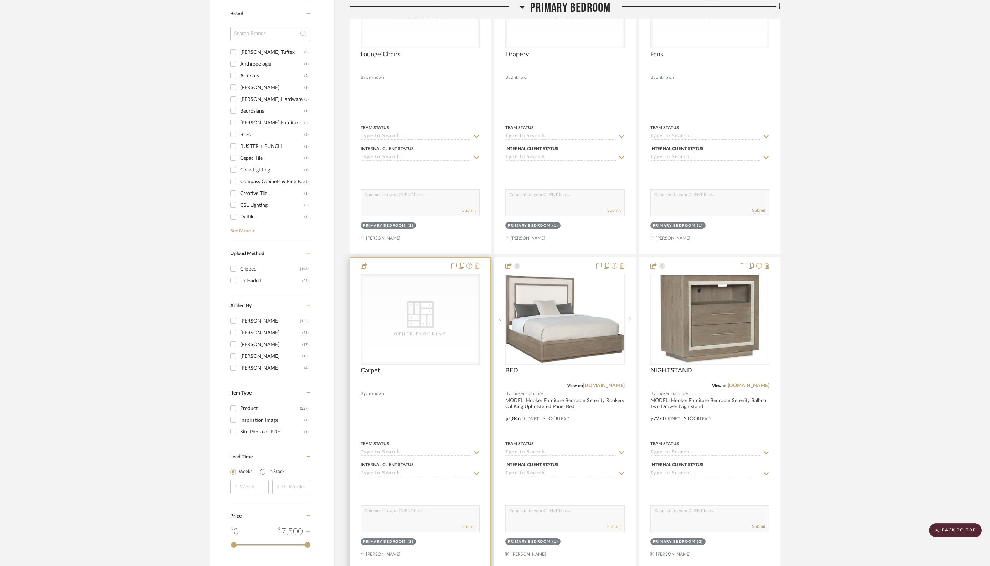
click at [477, 263] on icon at bounding box center [477, 266] width 5 height 6
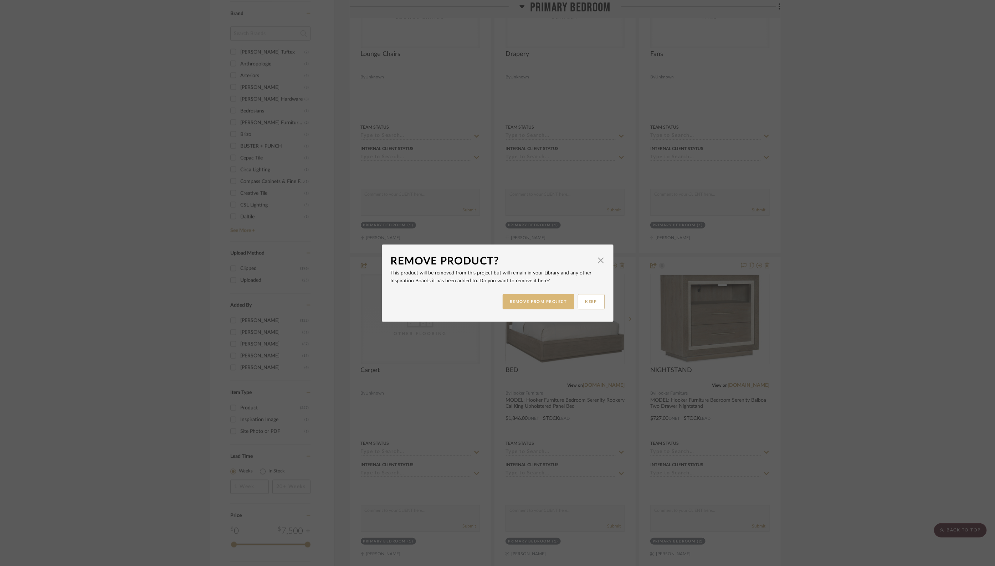
click at [537, 301] on button "REMOVE FROM PROJECT" at bounding box center [538, 301] width 72 height 15
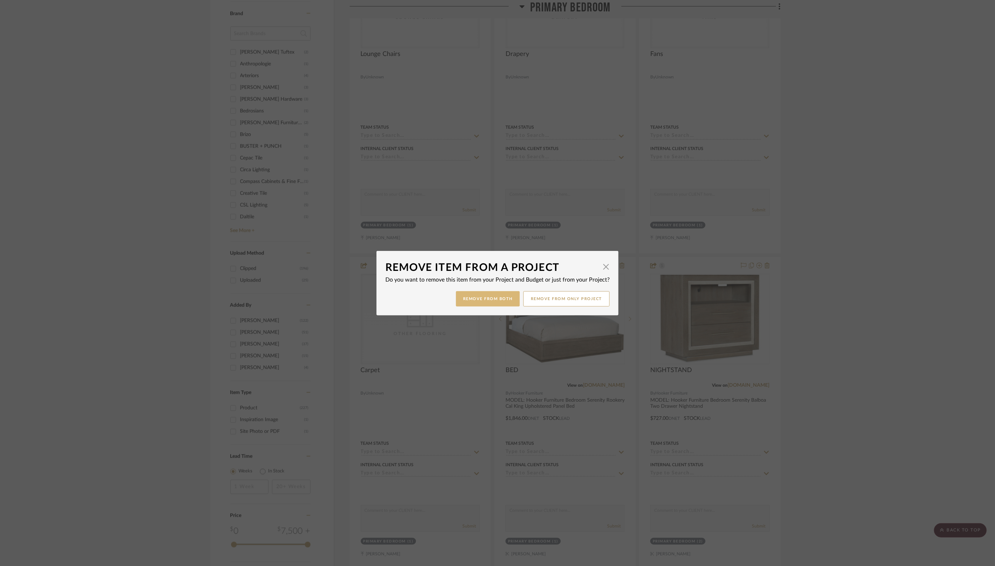
click at [482, 299] on button "Remove from Both" at bounding box center [488, 298] width 64 height 15
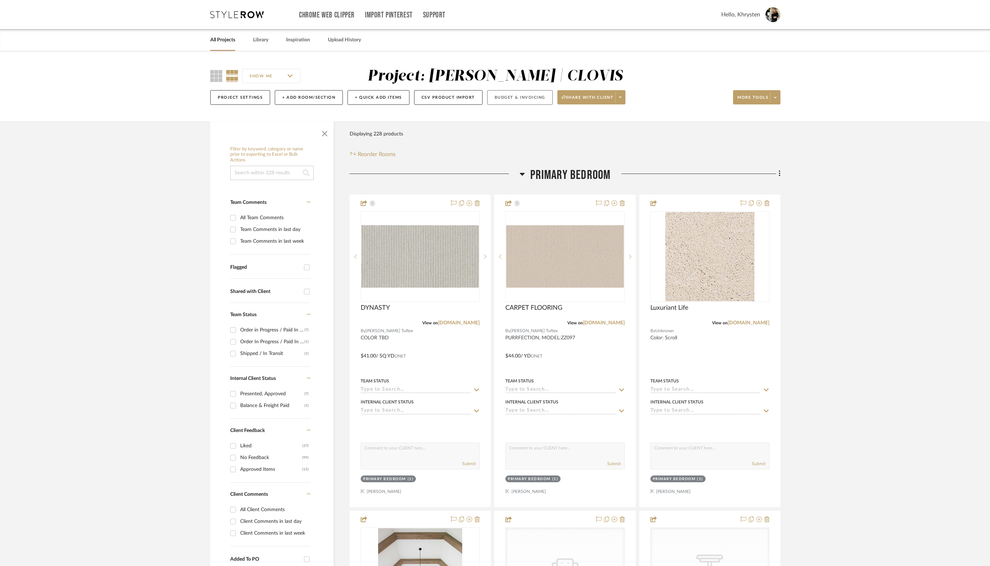
click at [509, 98] on button "Budget & Invoicing" at bounding box center [520, 97] width 66 height 15
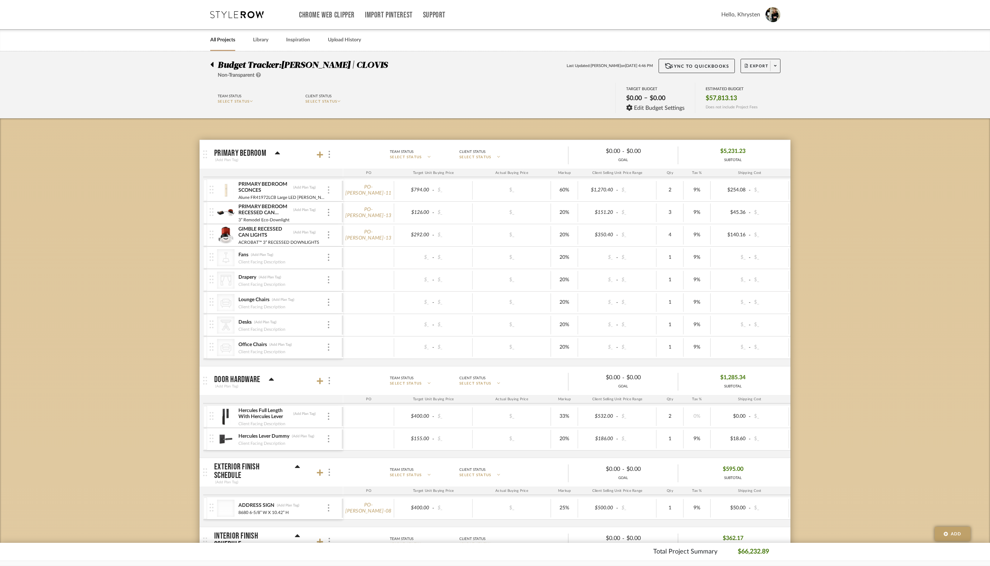
click at [328, 190] on img at bounding box center [328, 189] width 1 height 7
click at [346, 206] on span "Manage Item" at bounding box center [363, 205] width 43 height 6
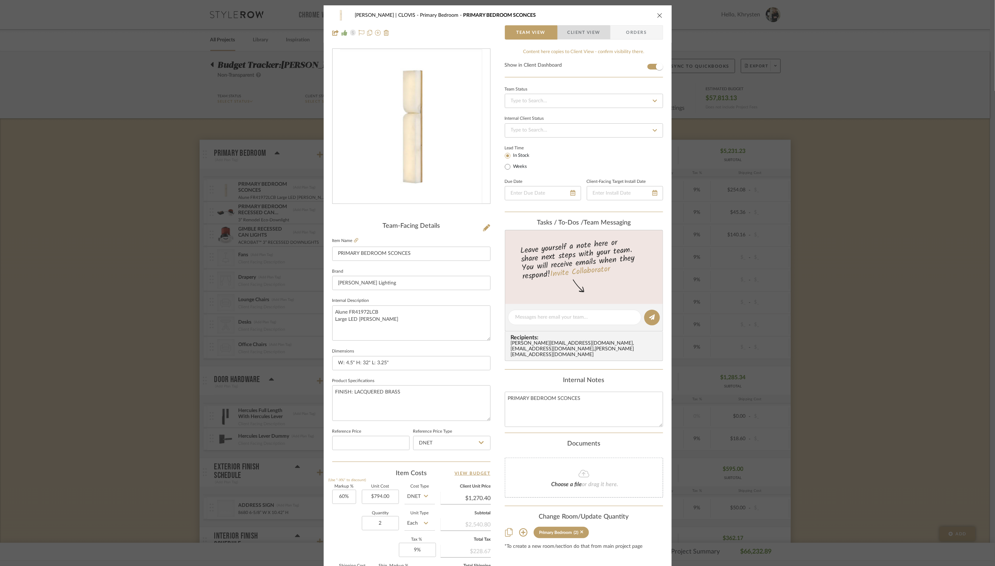
click at [584, 33] on span "Client View" at bounding box center [583, 32] width 33 height 14
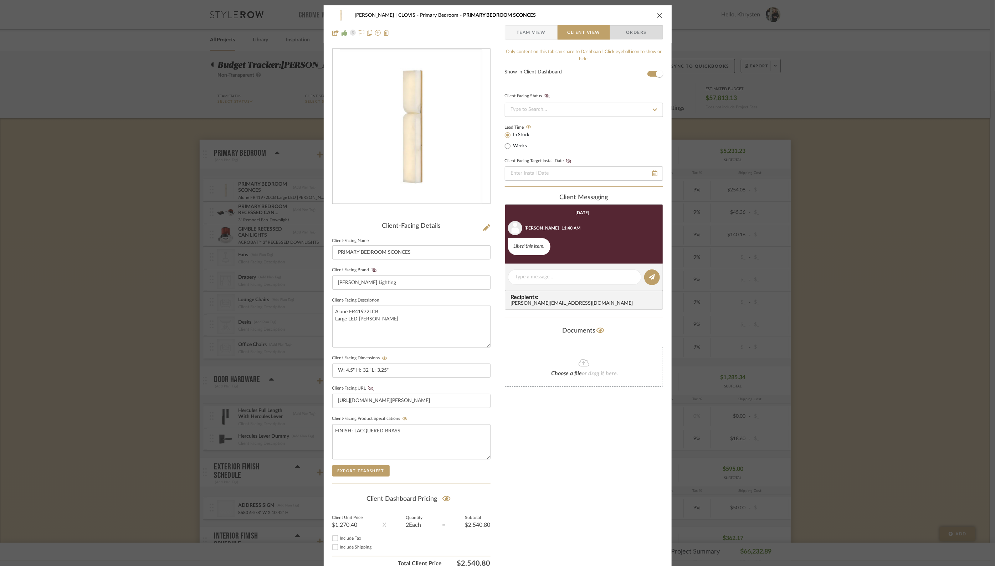
click at [627, 31] on span "Orders" at bounding box center [636, 32] width 36 height 14
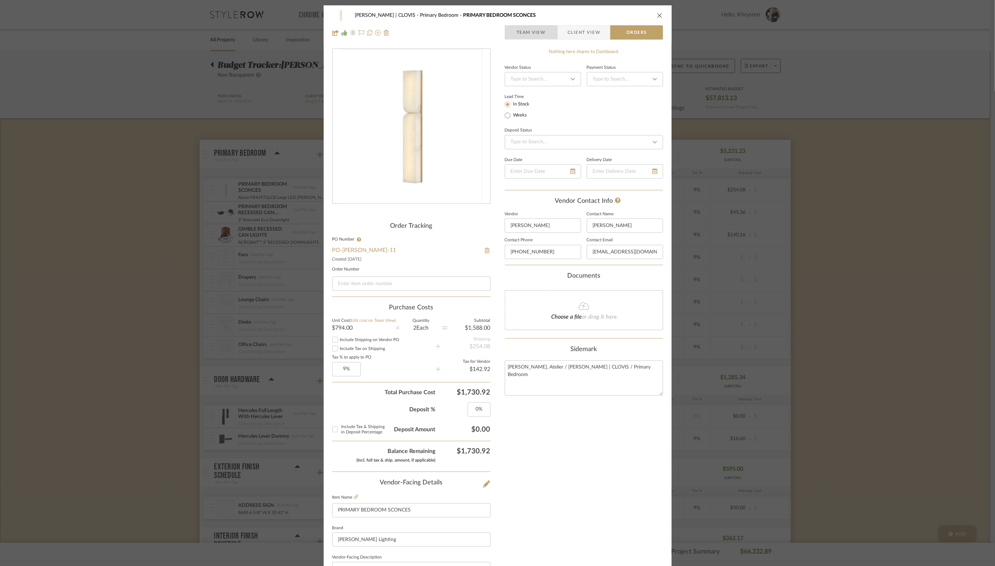
click at [521, 33] on span "Team View" at bounding box center [530, 32] width 29 height 14
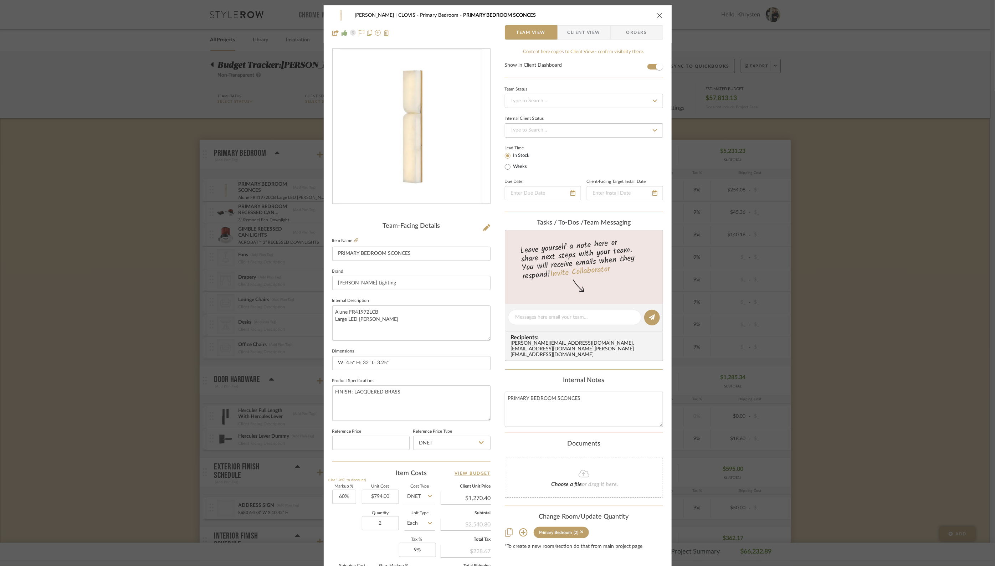
click at [659, 13] on icon "close" at bounding box center [660, 15] width 6 height 6
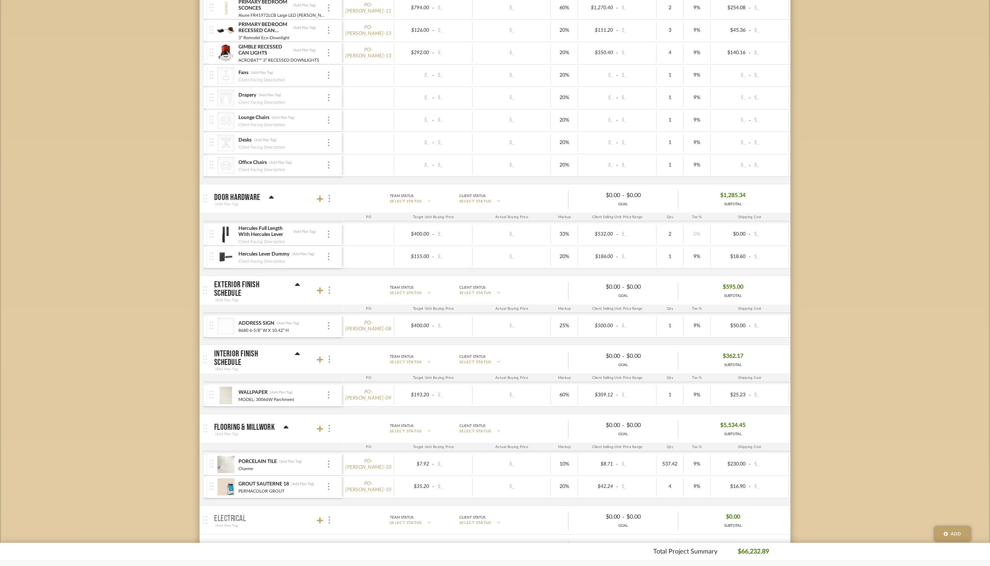
scroll to position [278, 0]
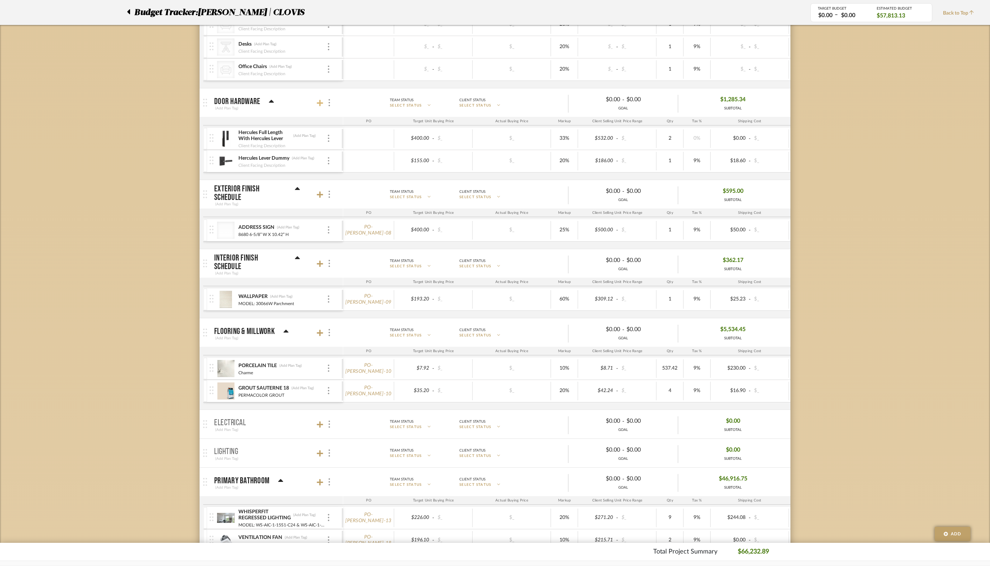
click at [321, 101] on icon at bounding box center [320, 103] width 6 height 6
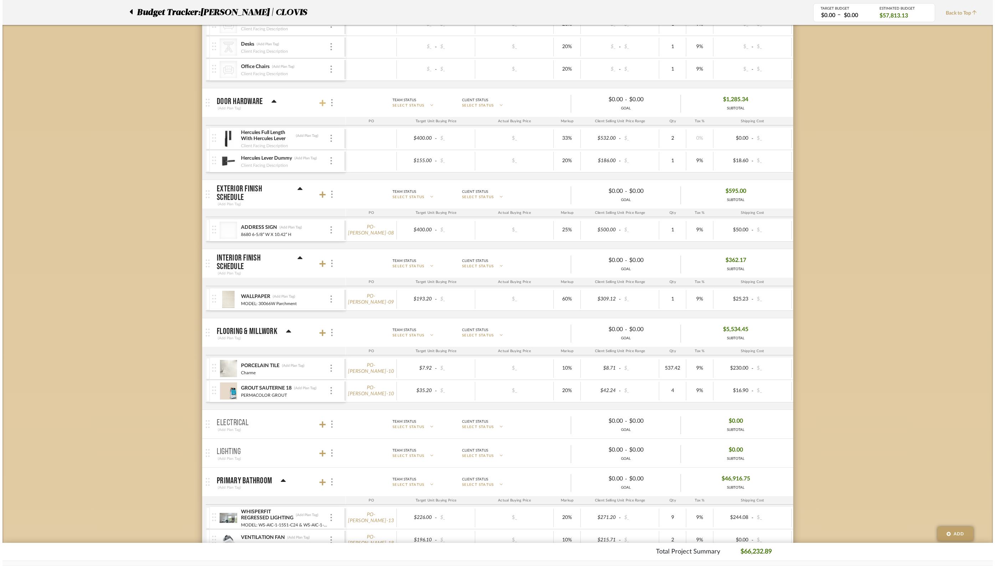
scroll to position [0, 0]
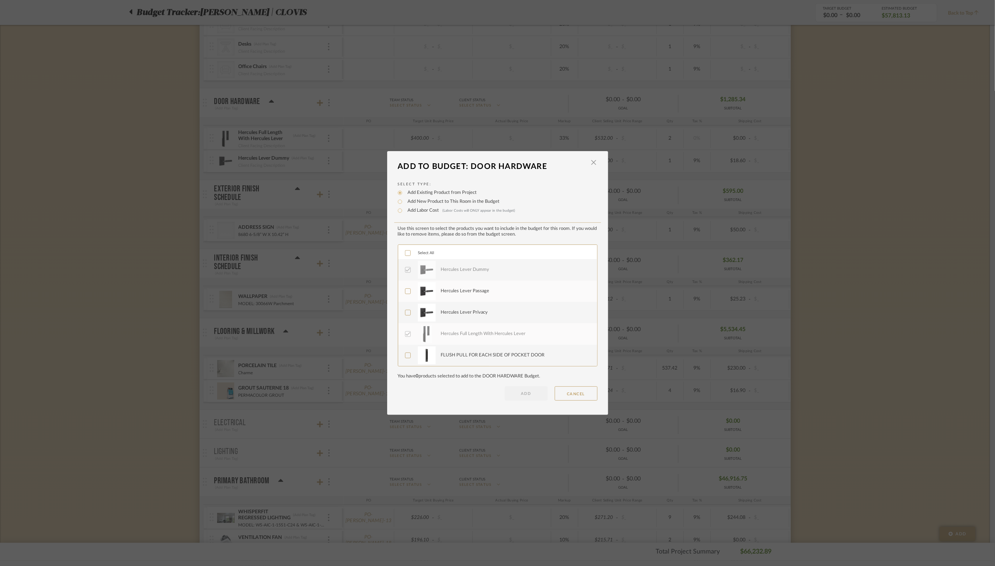
drag, startPoint x: 408, startPoint y: 291, endPoint x: 405, endPoint y: 294, distance: 4.5
click at [407, 291] on label "Hercules Lever Passage" at bounding box center [497, 291] width 184 height 18
click at [405, 310] on icon at bounding box center [407, 312] width 5 height 5
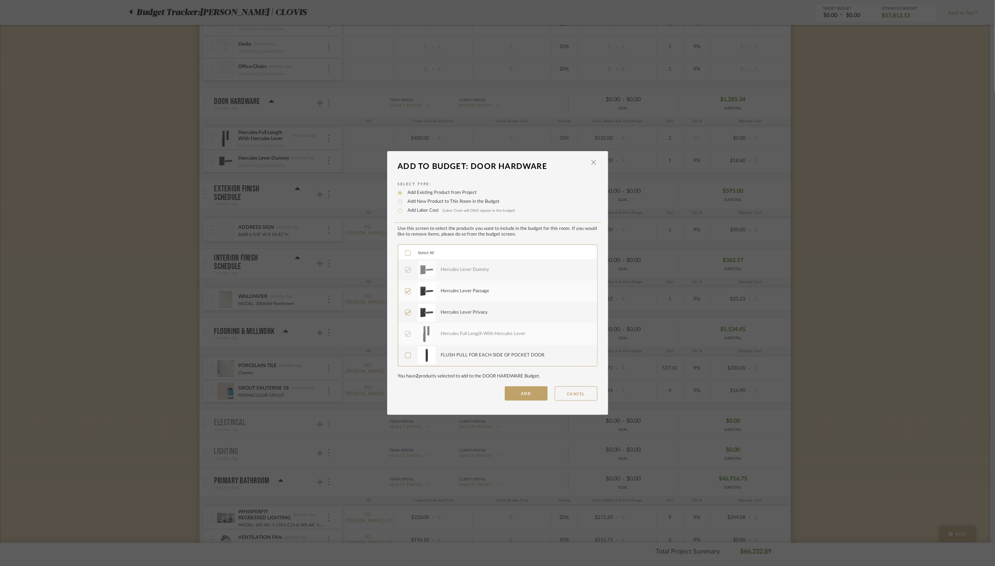
scroll to position [21, 0]
click at [405, 334] on icon at bounding box center [407, 334] width 5 height 4
click at [406, 355] on icon at bounding box center [407, 356] width 5 height 4
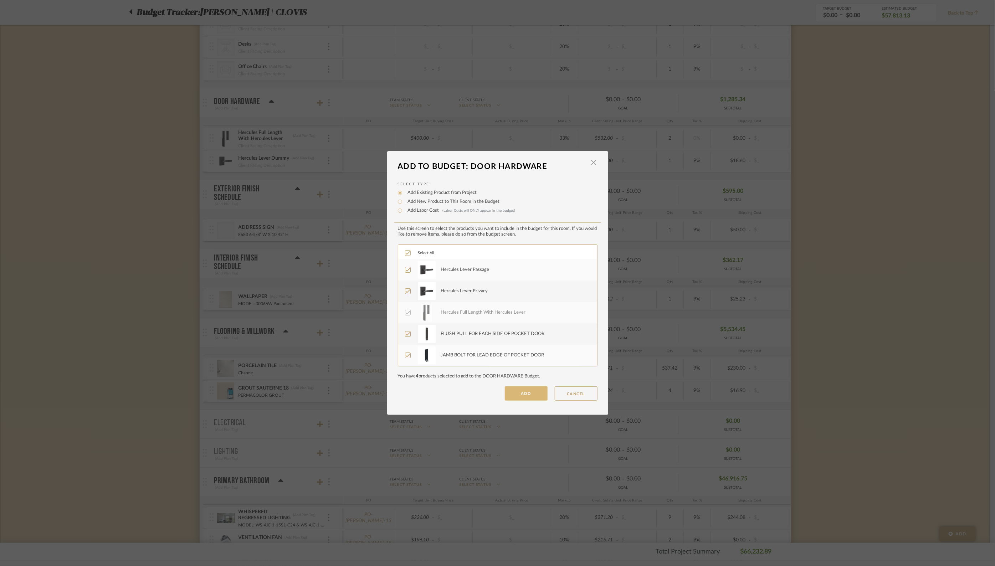
click at [525, 394] on button "ADD" at bounding box center [526, 393] width 43 height 14
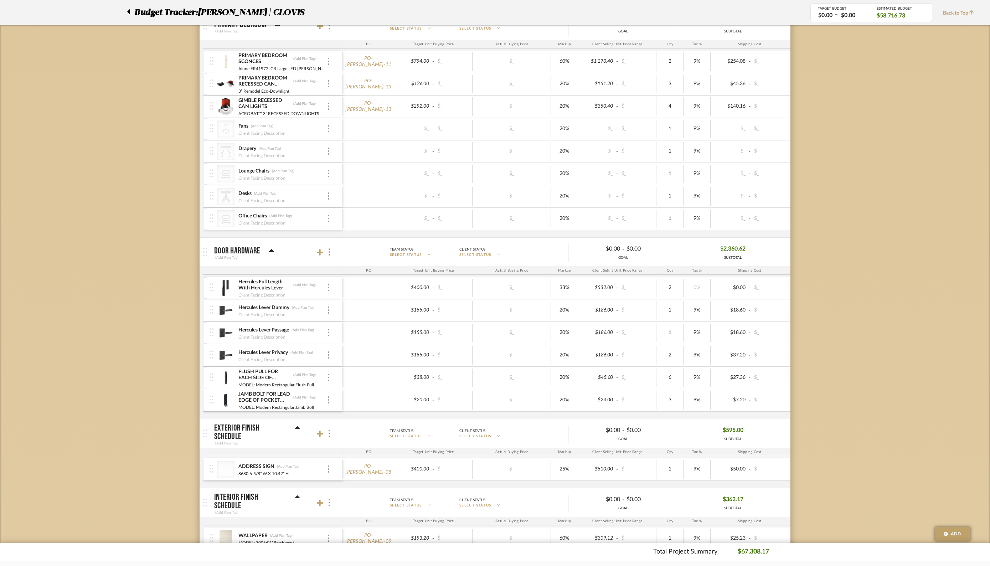
scroll to position [132, 0]
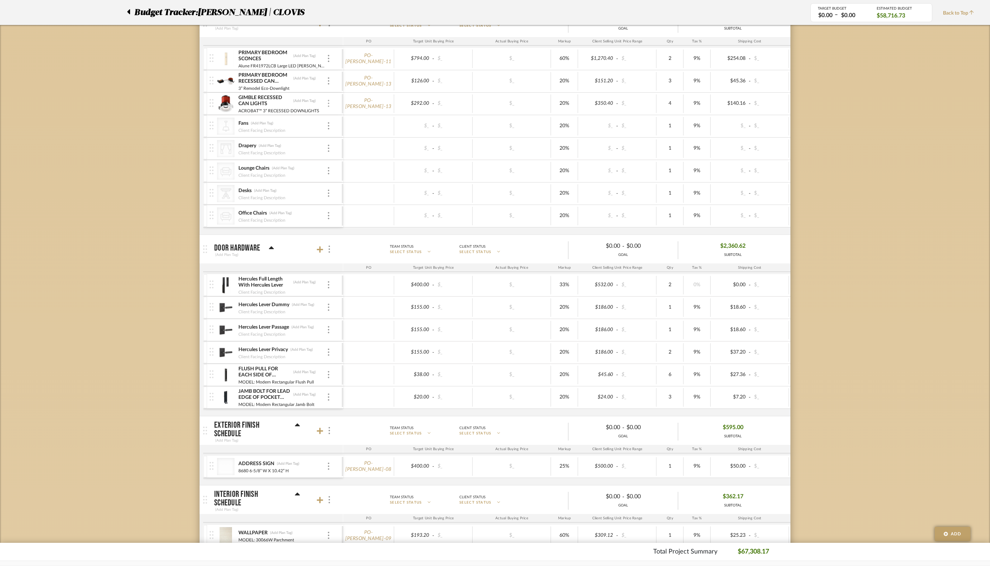
click at [329, 103] on img at bounding box center [328, 103] width 1 height 7
click at [366, 161] on button "Remove Item" at bounding box center [359, 156] width 64 height 17
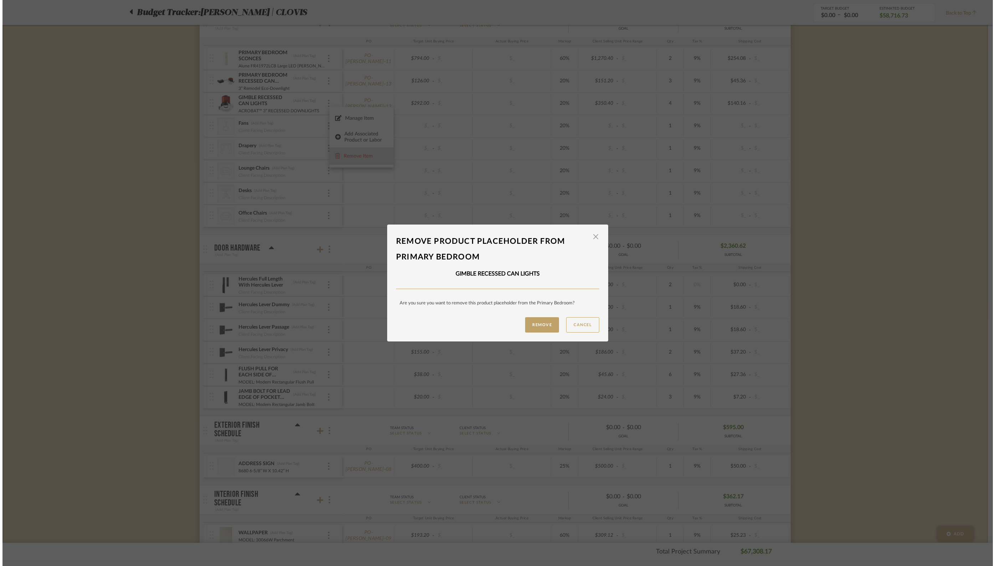
scroll to position [0, 0]
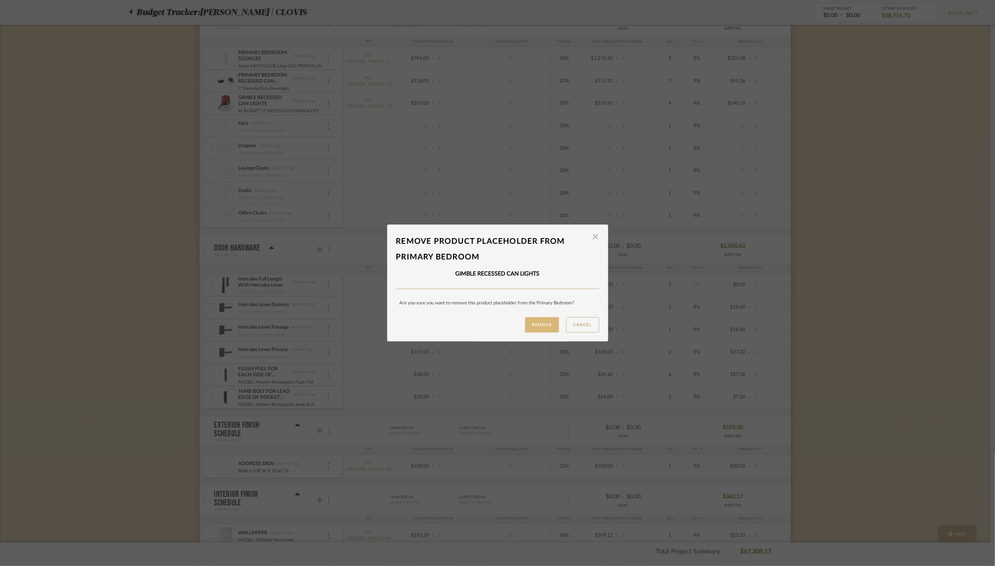
click at [541, 324] on button "Remove" at bounding box center [542, 324] width 34 height 15
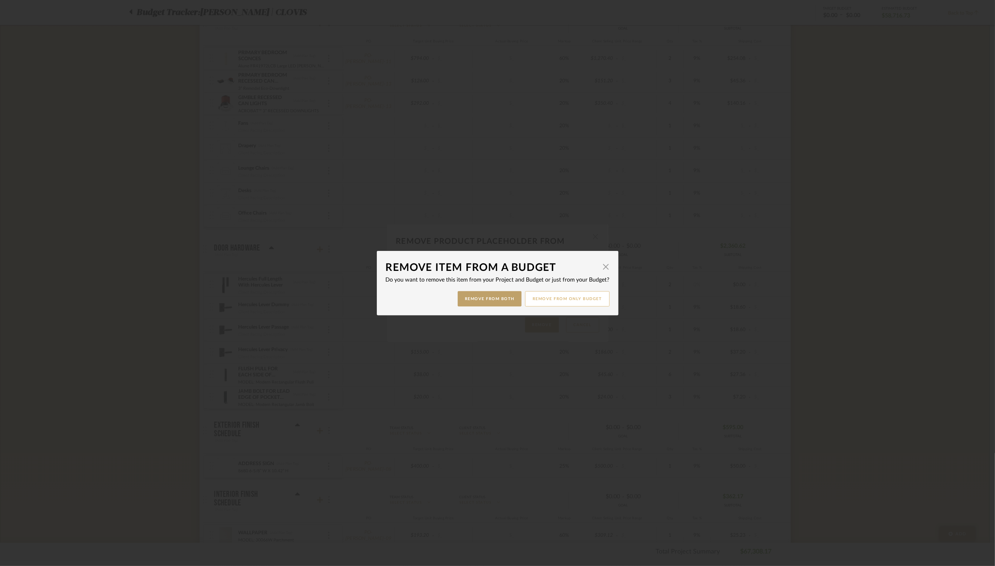
click at [585, 296] on button "Remove from only Budget" at bounding box center [567, 298] width 84 height 15
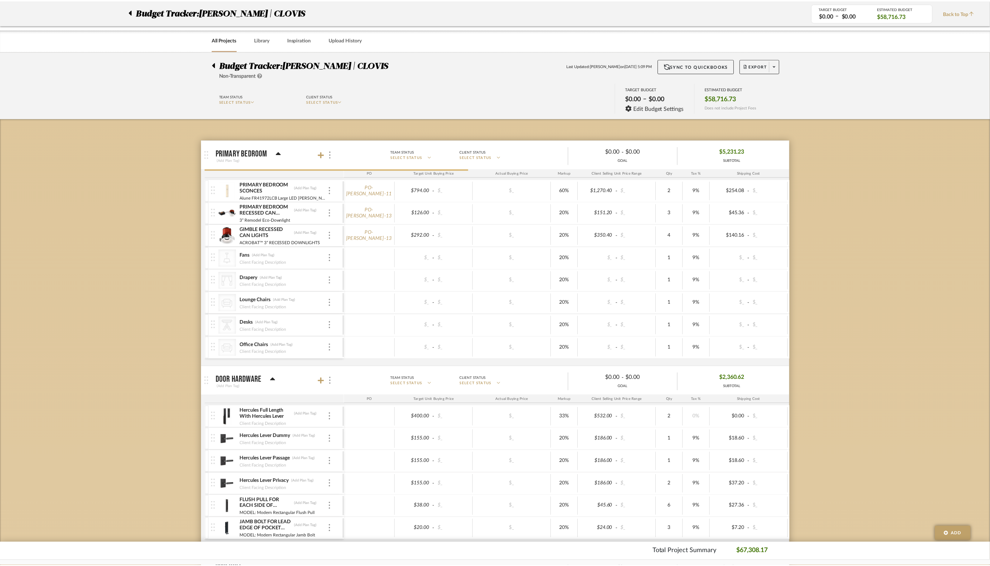
scroll to position [132, 0]
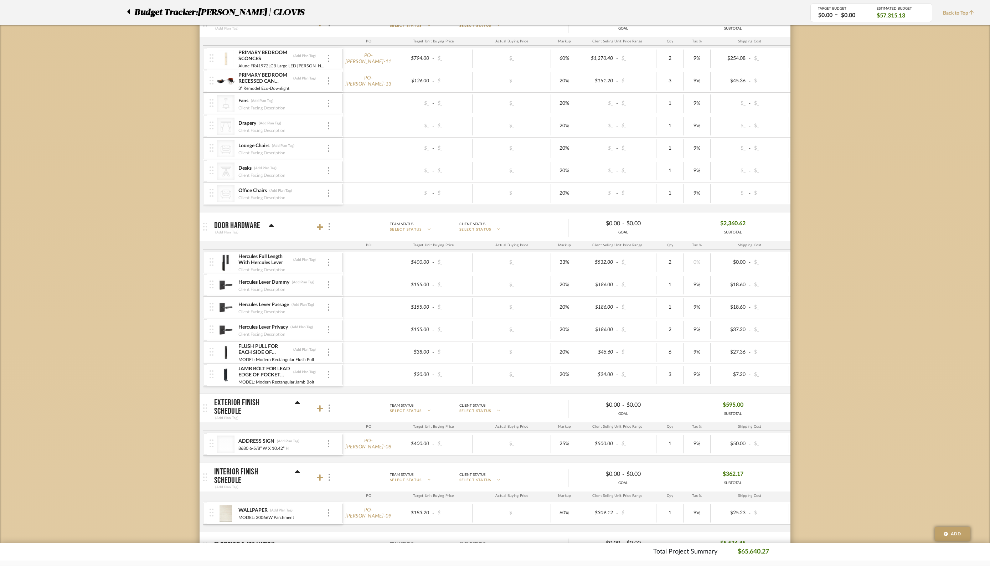
click at [331, 81] on div "PRIMARY BEDROOM RECESSED CAN LIGHTS (Add Plan Tag) 3” Remodel Eco-Downlight" at bounding box center [276, 81] width 132 height 22
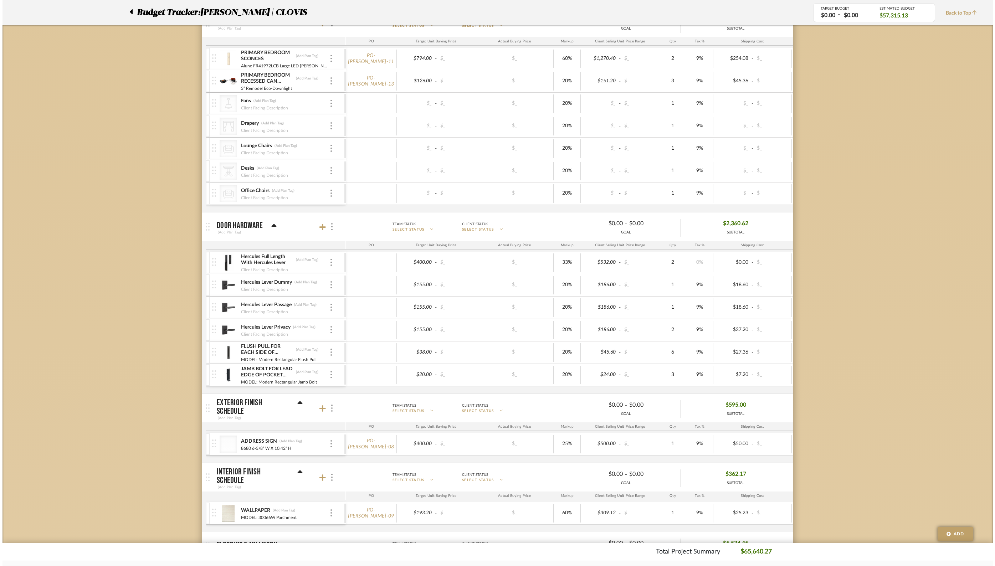
scroll to position [0, 0]
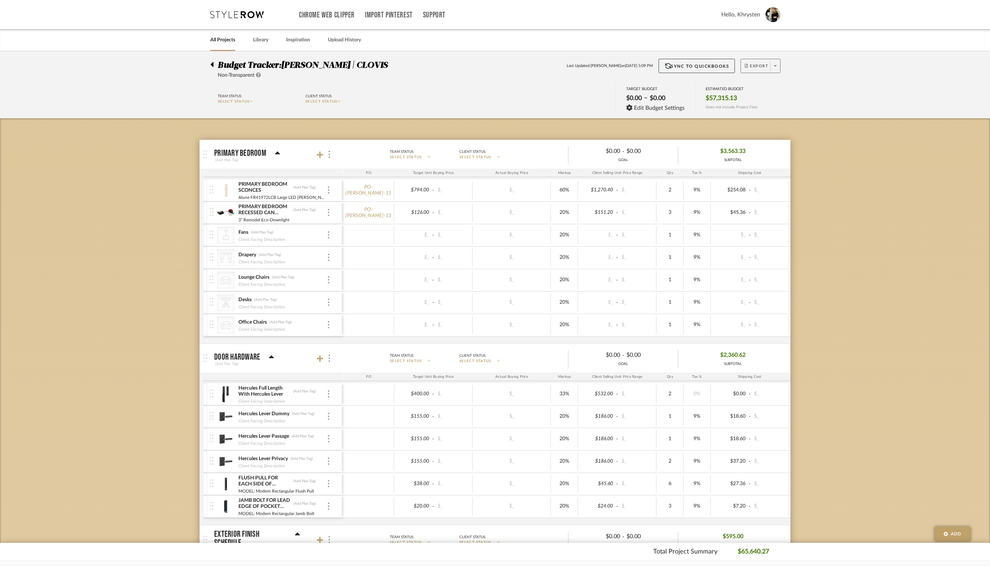
click at [760, 64] on span "Export" at bounding box center [757, 68] width 24 height 11
click at [759, 83] on span "Export PDF" at bounding box center [773, 86] width 53 height 6
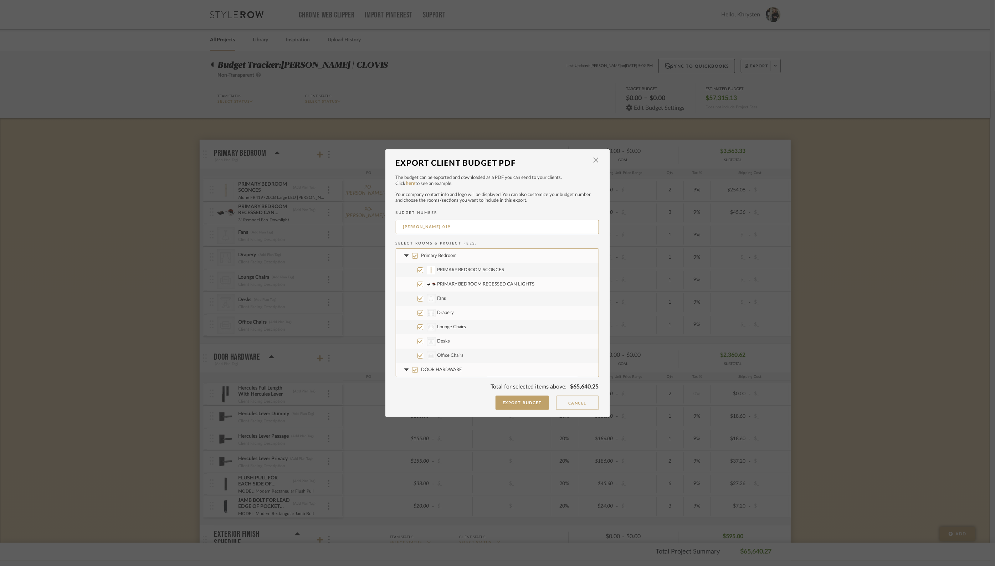
click at [412, 255] on input "Primary Bedroom" at bounding box center [415, 256] width 6 height 6
checkbox input "false"
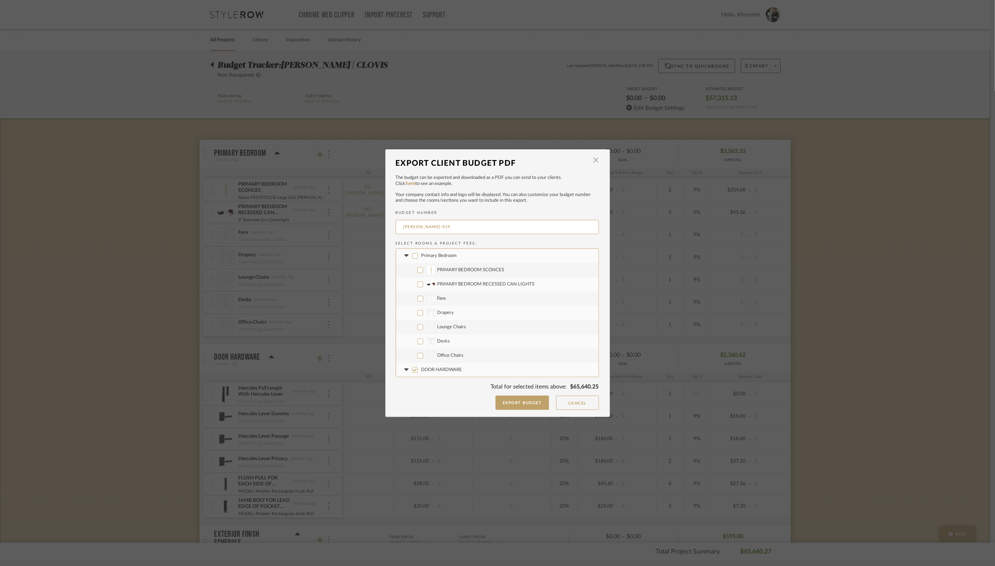
checkbox input "false"
click at [404, 254] on icon at bounding box center [406, 255] width 4 height 2
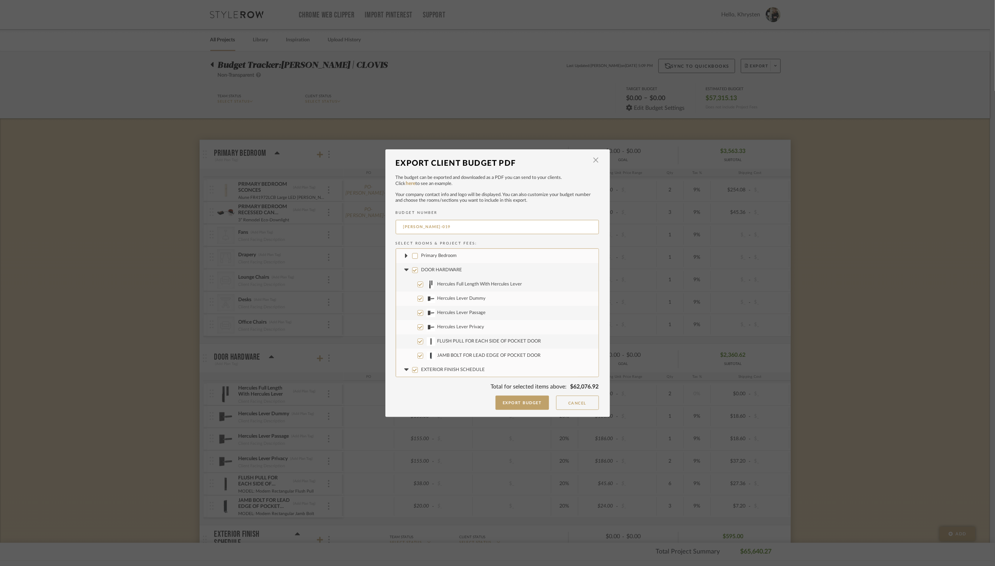
click at [415, 369] on label "EXTERIOR FINISH SCHEDULE" at bounding box center [497, 370] width 202 height 14
click at [415, 369] on input "EXTERIOR FINISH SCHEDULE" at bounding box center [415, 370] width 6 height 6
checkbox input "false"
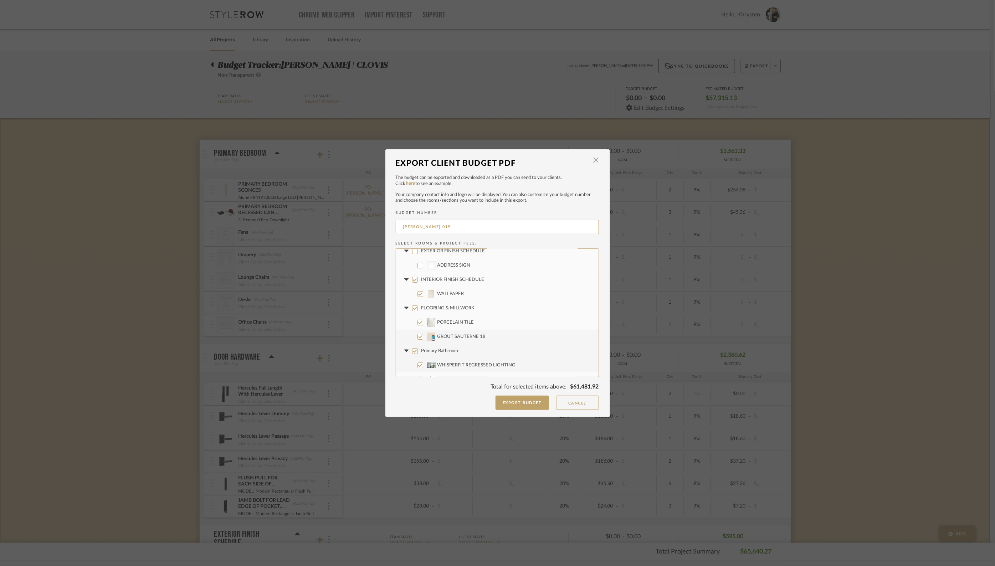
click at [412, 279] on input "INTERIOR FINISH SCHEDULE" at bounding box center [415, 280] width 6 height 6
checkbox input "false"
click at [413, 306] on input "FLOORING & MILLWORK" at bounding box center [415, 308] width 6 height 6
checkbox input "false"
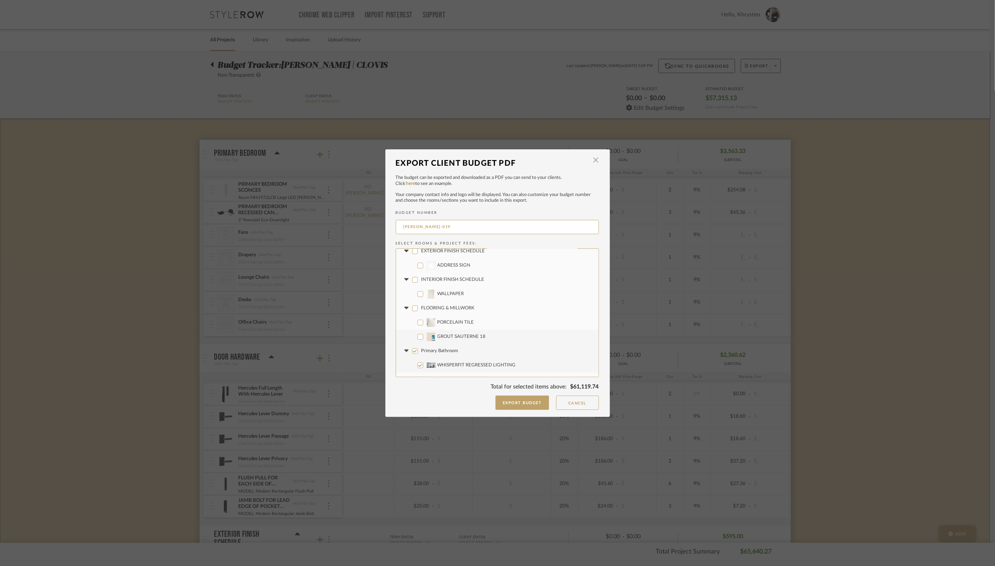
checkbox input "false"
click at [413, 351] on input "Primary Bathroom" at bounding box center [415, 351] width 6 height 6
checkbox input "false"
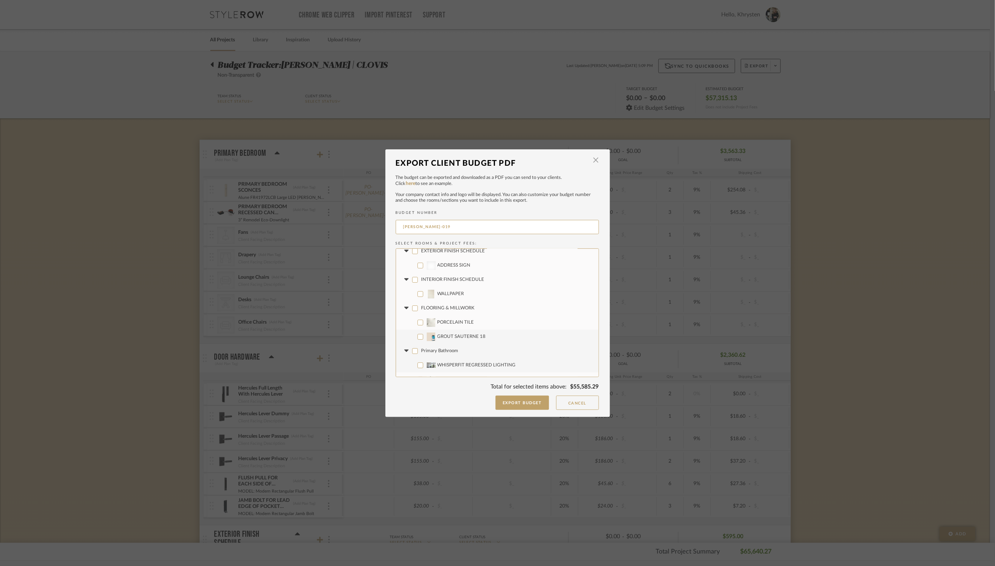
checkbox input "false"
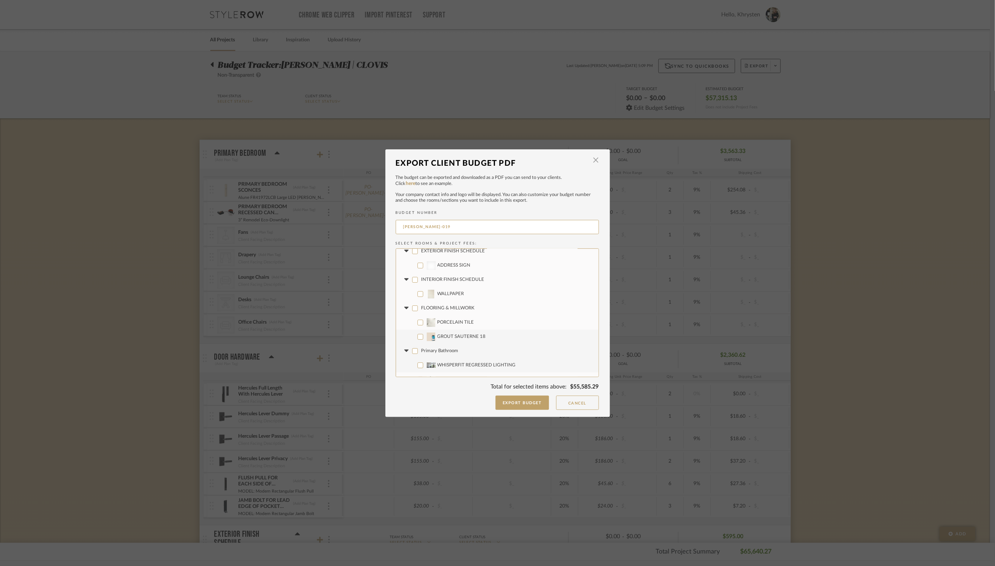
checkbox input "false"
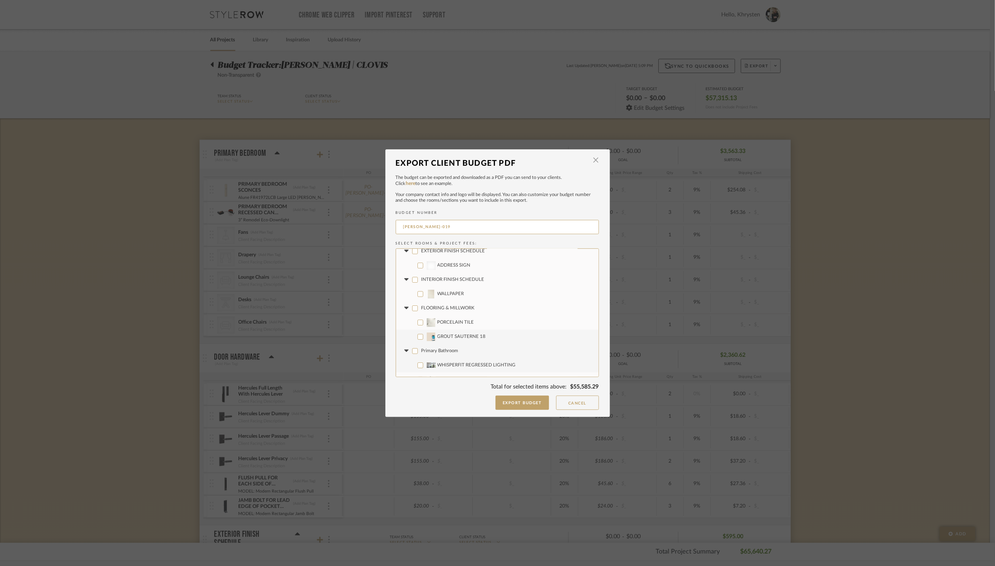
checkbox input "false"
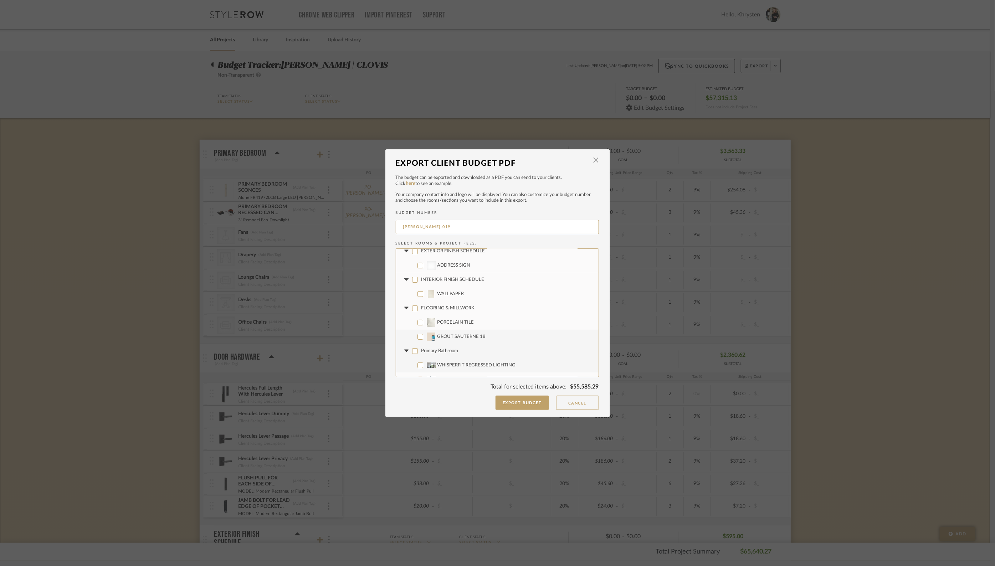
checkbox input "false"
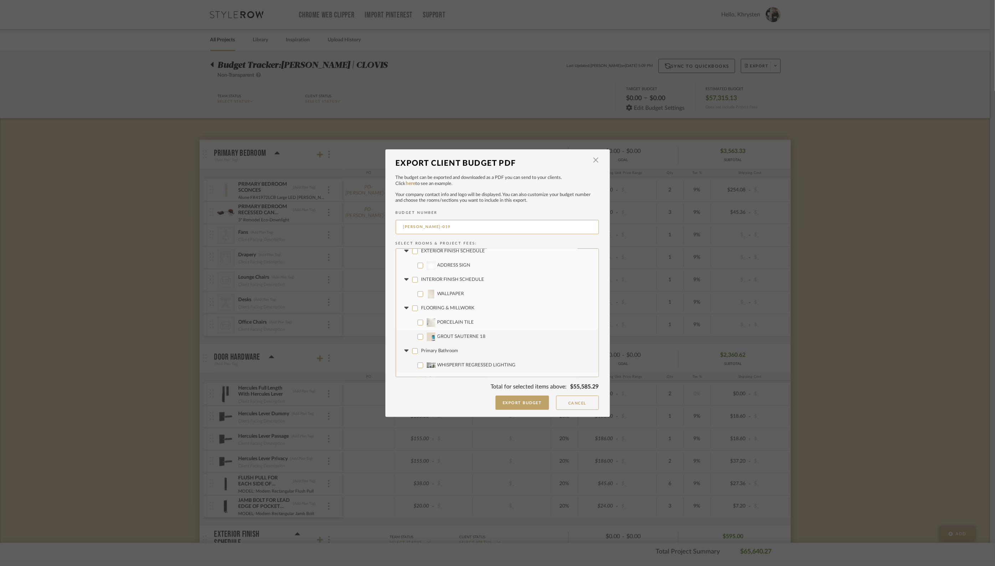
checkbox input "false"
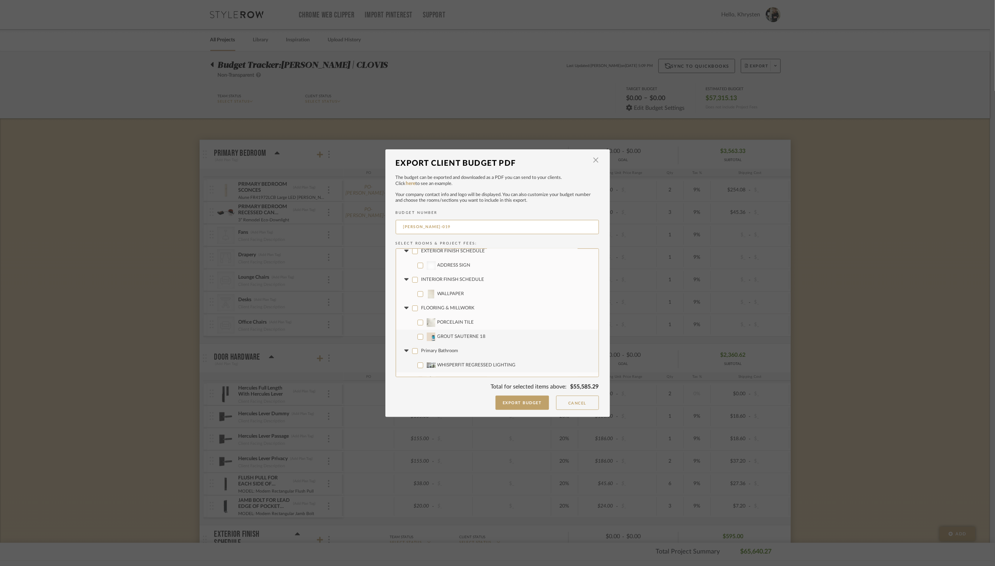
checkbox input "false"
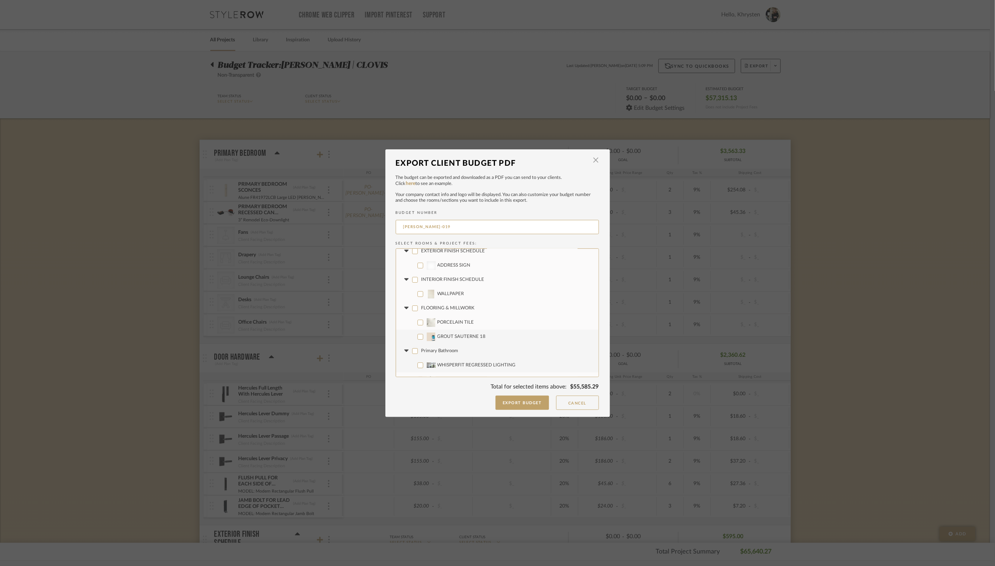
checkbox input "false"
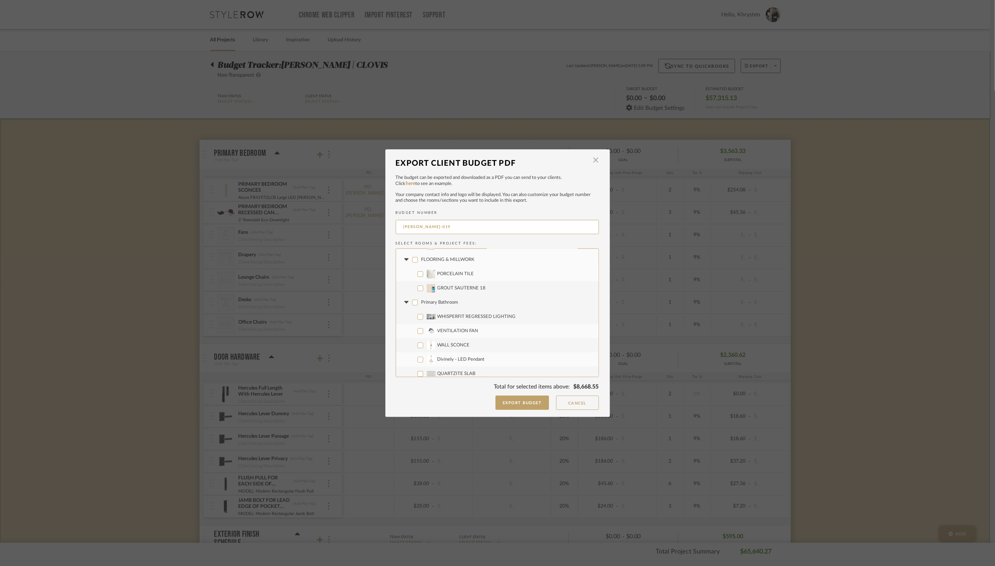
click at [404, 302] on icon at bounding box center [406, 302] width 4 height 2
click at [412, 317] on input "PRIMARY CLOSET" at bounding box center [415, 317] width 6 height 6
checkbox input "false"
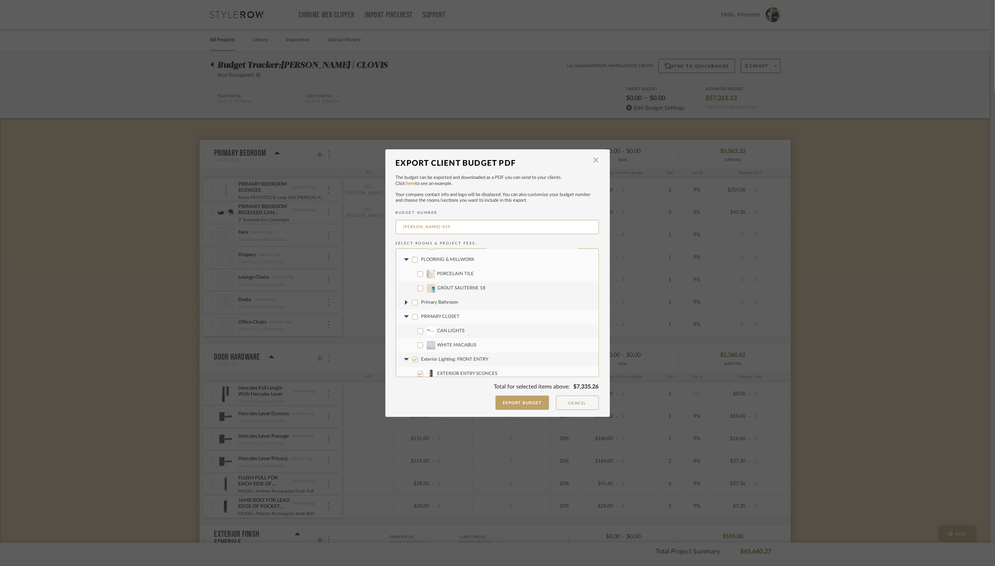
click at [404, 316] on icon at bounding box center [406, 316] width 4 height 2
click at [412, 330] on input "Exterior Lighting: FRONT ENTRY" at bounding box center [415, 331] width 6 height 6
checkbox input "false"
click at [404, 330] on icon at bounding box center [406, 331] width 4 height 2
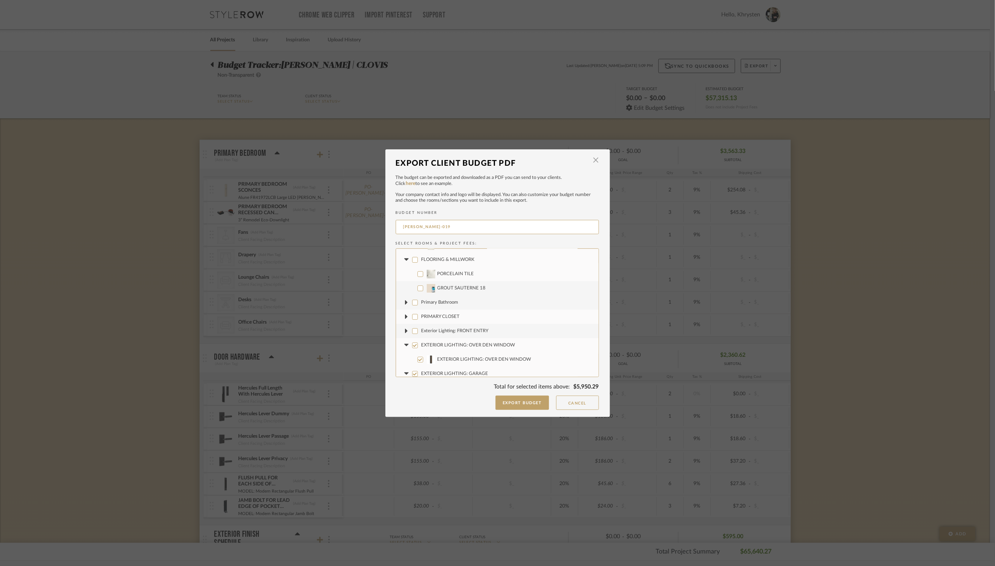
click at [412, 344] on input "EXTERIOR LIGHTING: OVER DEN WINDOW" at bounding box center [415, 345] width 6 height 6
checkbox input "false"
click at [412, 372] on input "EXTERIOR LIGHTING: GARAGE" at bounding box center [415, 374] width 6 height 6
checkbox input "false"
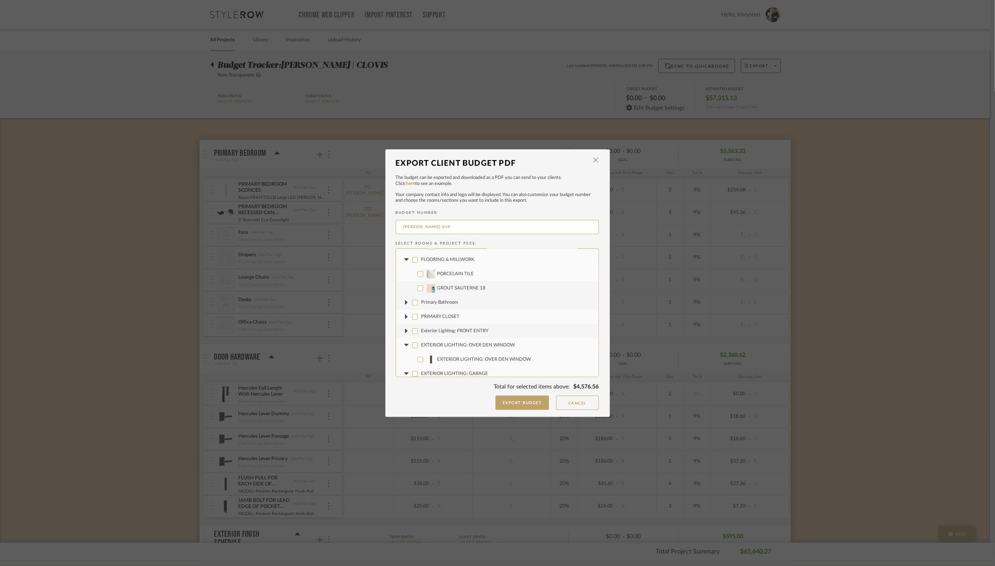
checkbox input "false"
click at [405, 371] on fa-icon at bounding box center [406, 373] width 7 height 7
click at [404, 344] on icon at bounding box center [406, 345] width 4 height 2
click at [413, 259] on input "EXTERIOR LIGHTING: COURTYARD" at bounding box center [415, 260] width 6 height 6
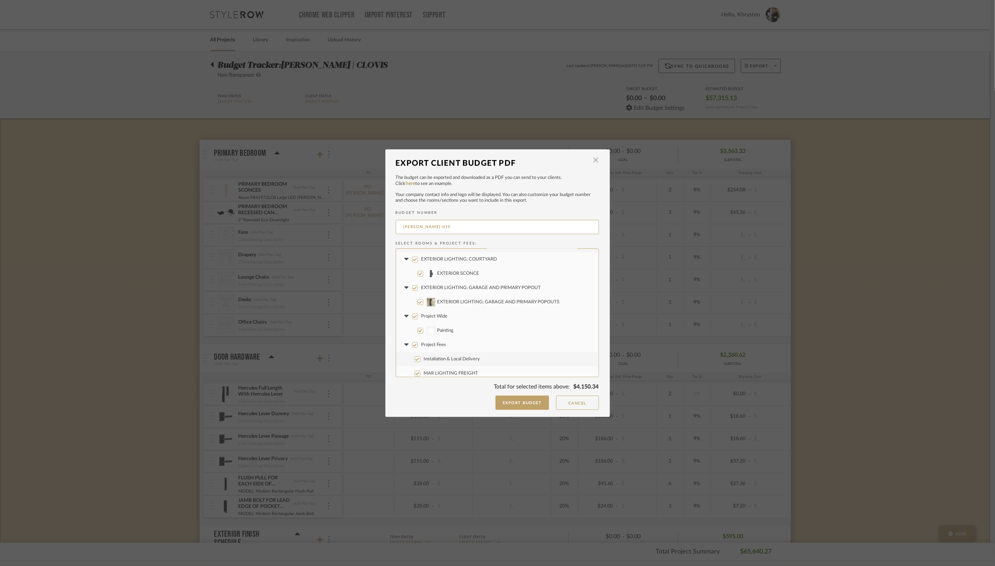
checkbox input "false"
click at [412, 286] on input "EXTERIOR LIGHTING: GARAGE AND PRIMARY POPOUT" at bounding box center [415, 288] width 6 height 6
checkbox input "false"
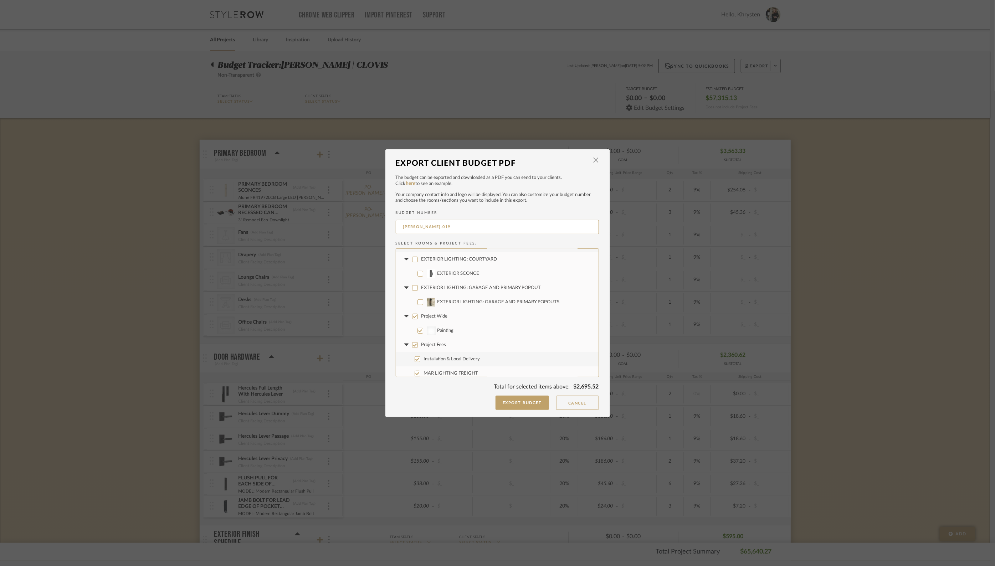
click at [412, 315] on input "Project Wide" at bounding box center [415, 317] width 6 height 6
checkbox input "false"
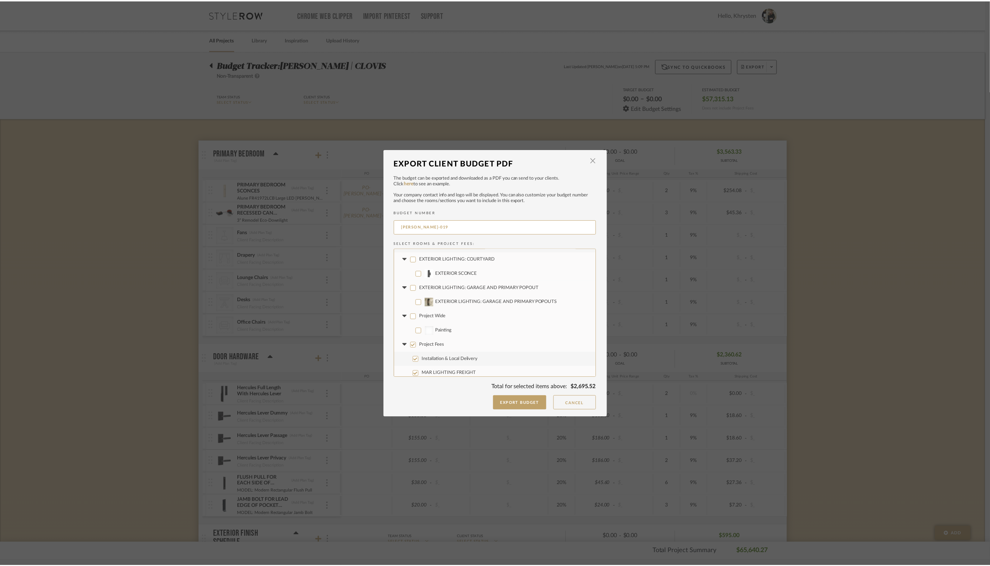
scroll to position [285, 0]
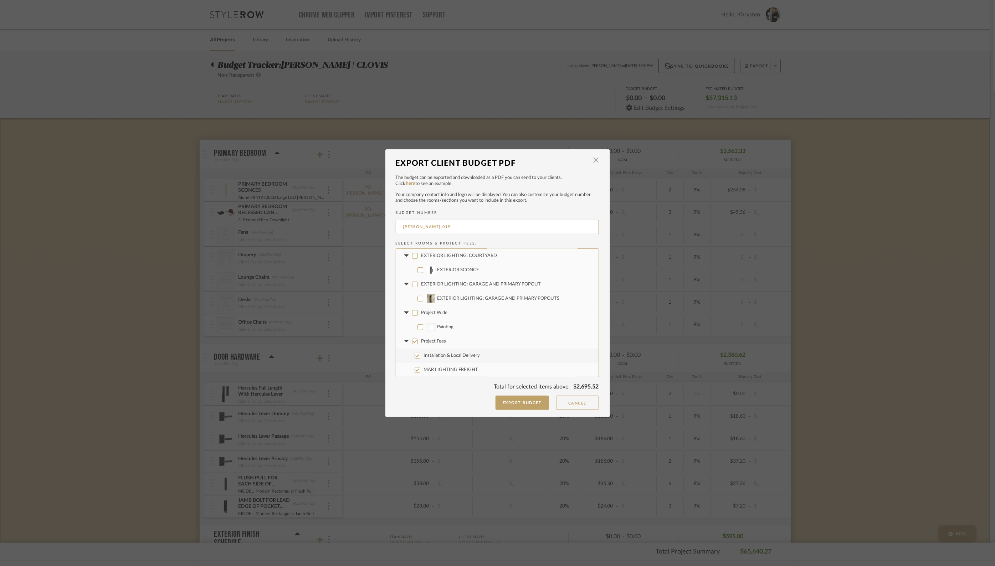
click at [414, 370] on input "MAR LIGHTING FREIGHT" at bounding box center [417, 370] width 6 height 6
checkbox input "false"
click at [413, 340] on input "Project Fees" at bounding box center [415, 342] width 6 height 6
checkbox input "false"
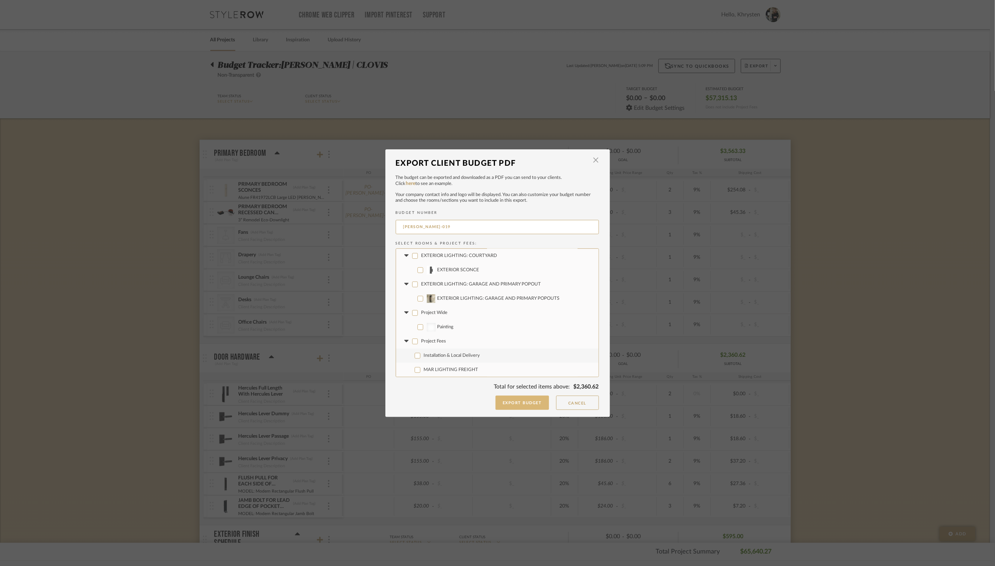
click at [508, 396] on button "Export Budget" at bounding box center [521, 403] width 53 height 14
